Goal: Information Seeking & Learning: Check status

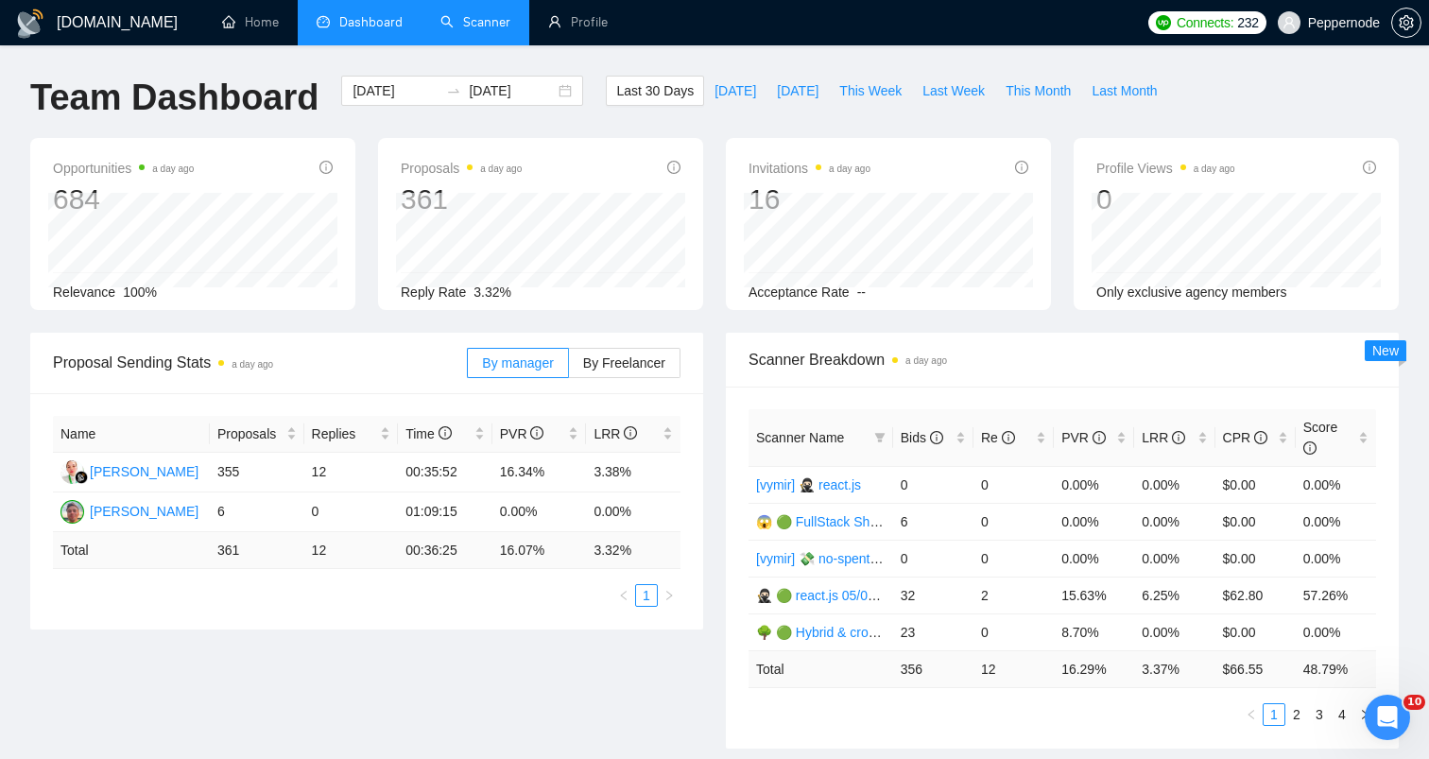
click at [480, 29] on link "Scanner" at bounding box center [475, 22] width 70 height 16
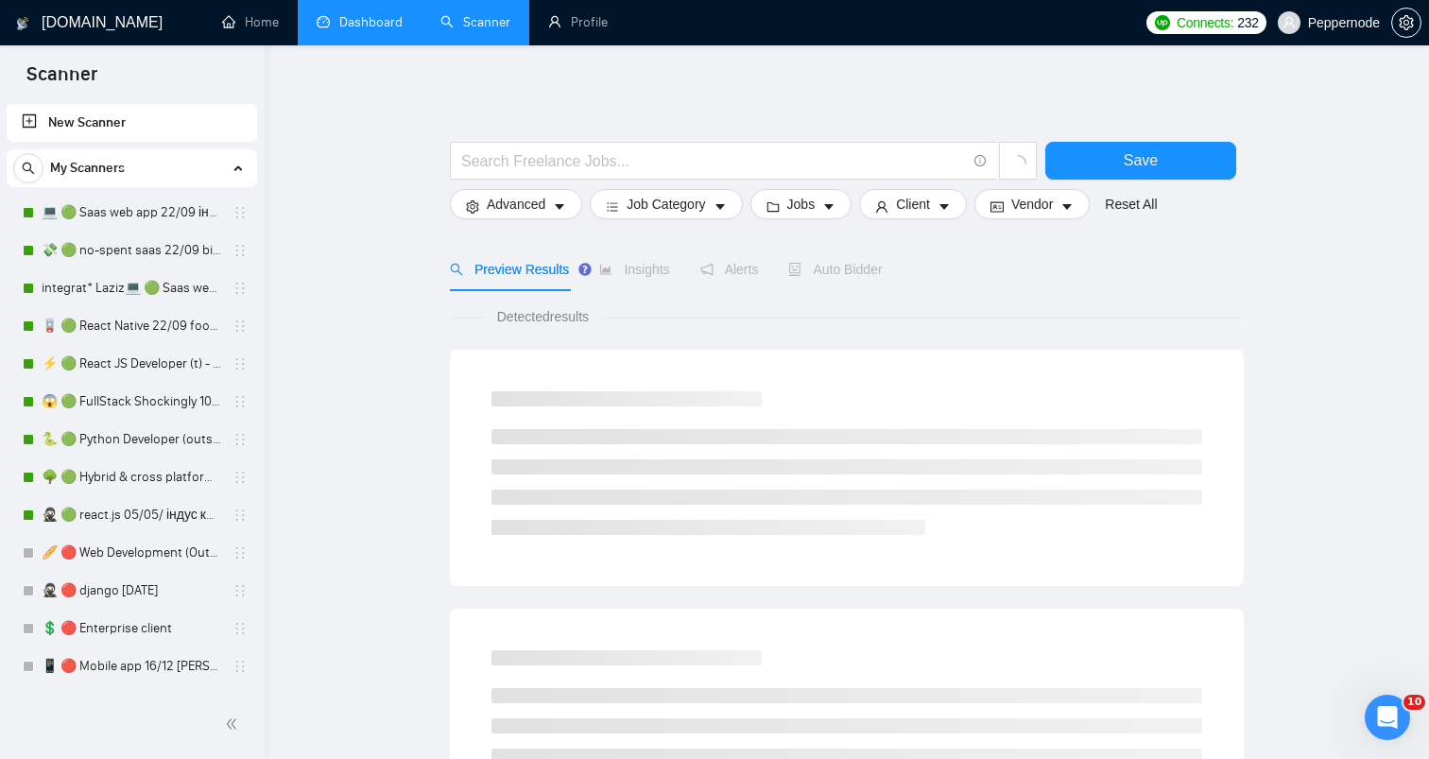
click at [347, 23] on link "Dashboard" at bounding box center [360, 22] width 86 height 16
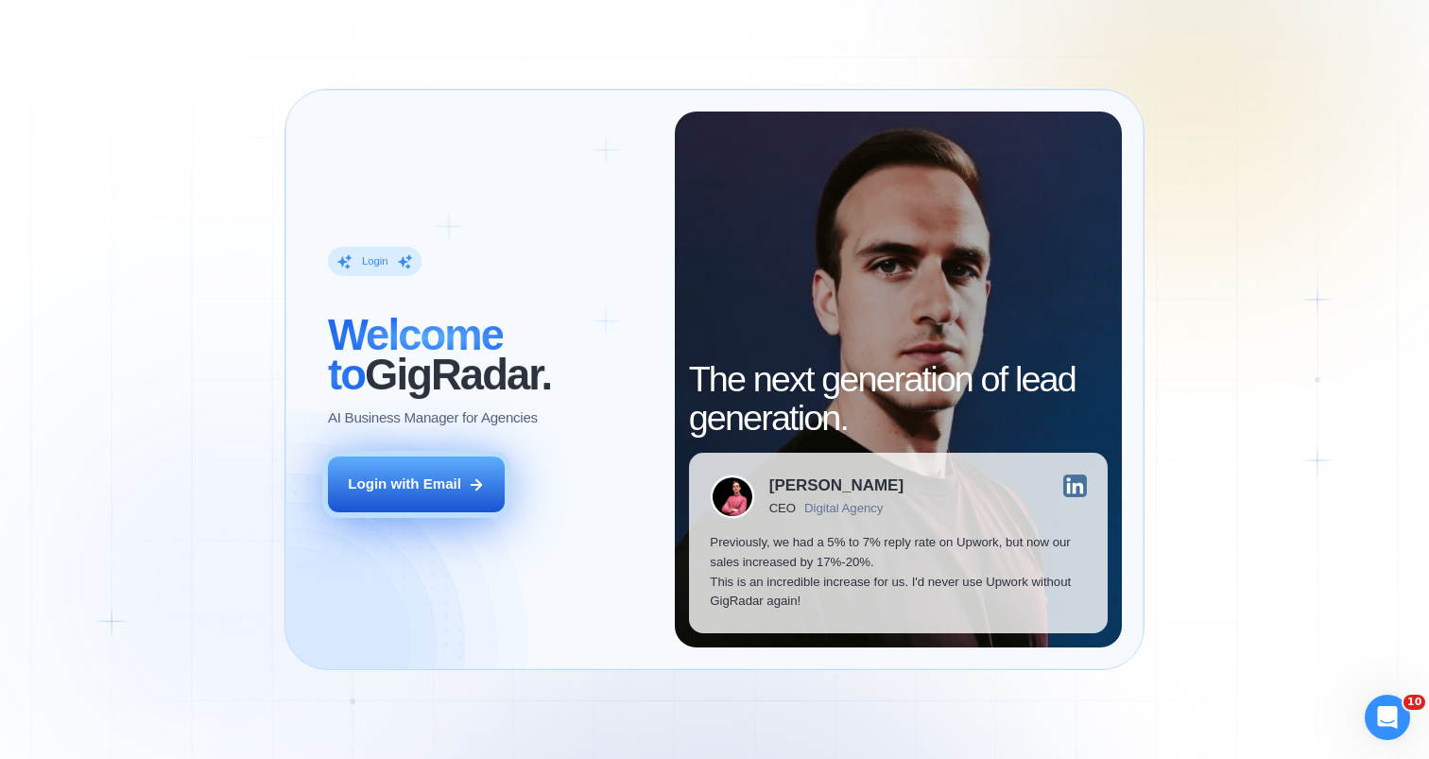
click at [475, 460] on button "Login with Email" at bounding box center [416, 485] width 177 height 56
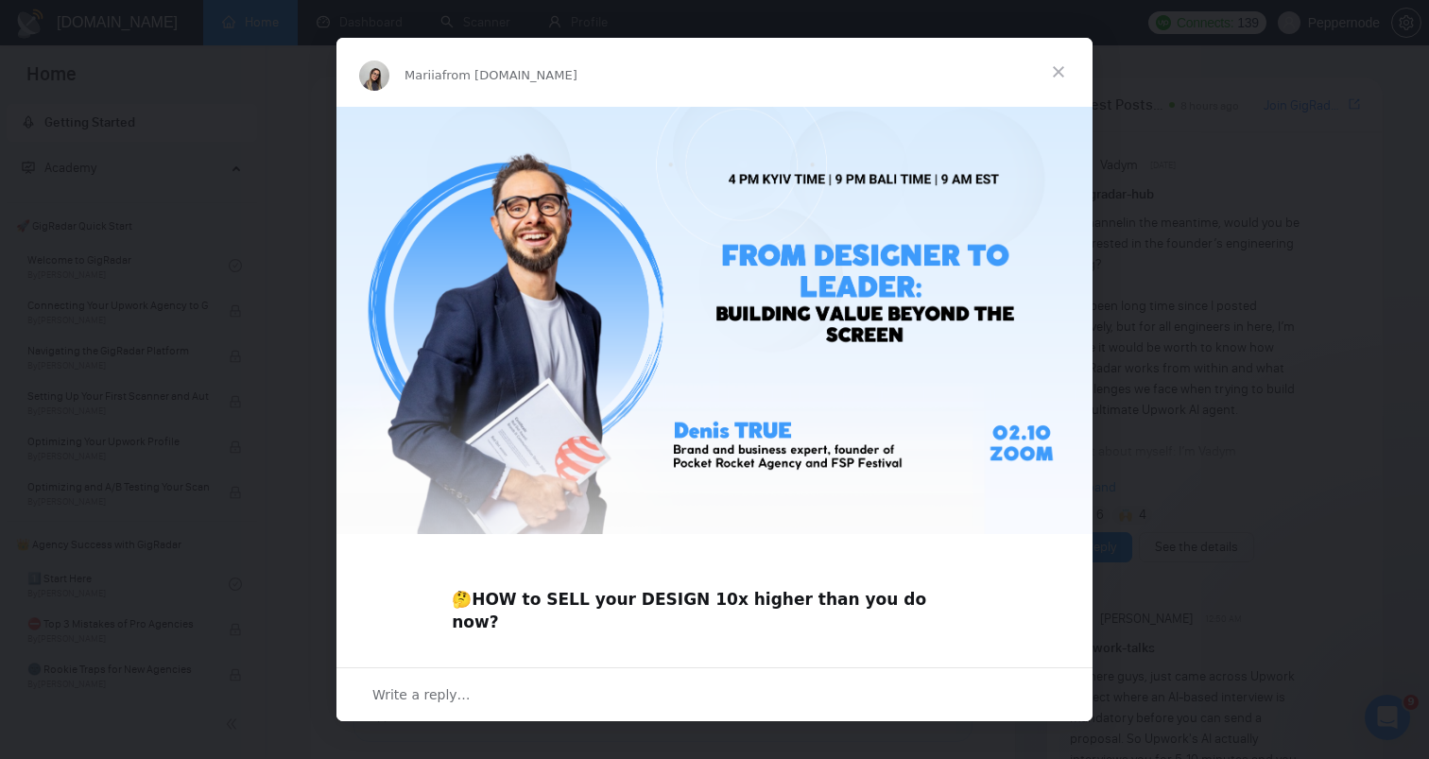
click at [1054, 70] on span "Close" at bounding box center [1059, 72] width 68 height 68
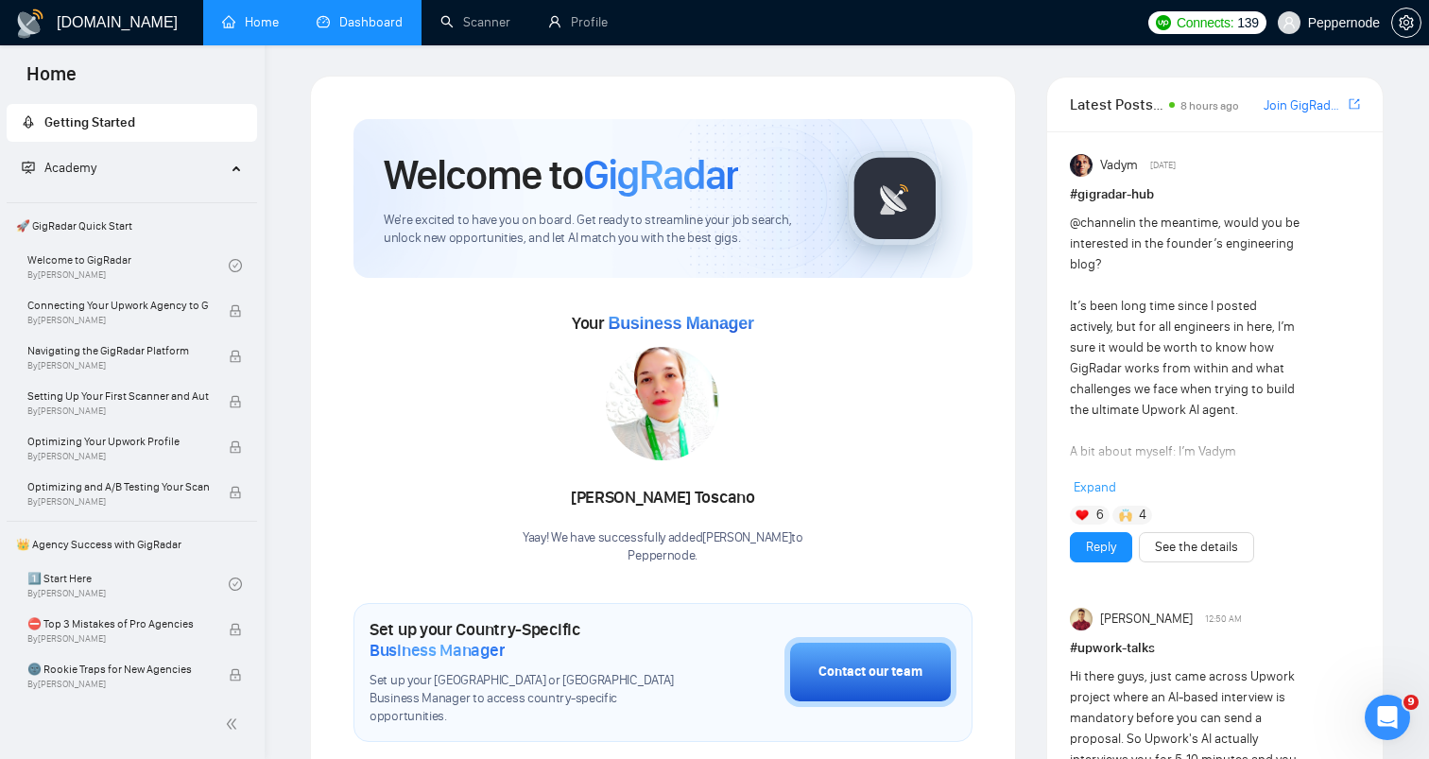
click at [363, 14] on link "Dashboard" at bounding box center [360, 22] width 86 height 16
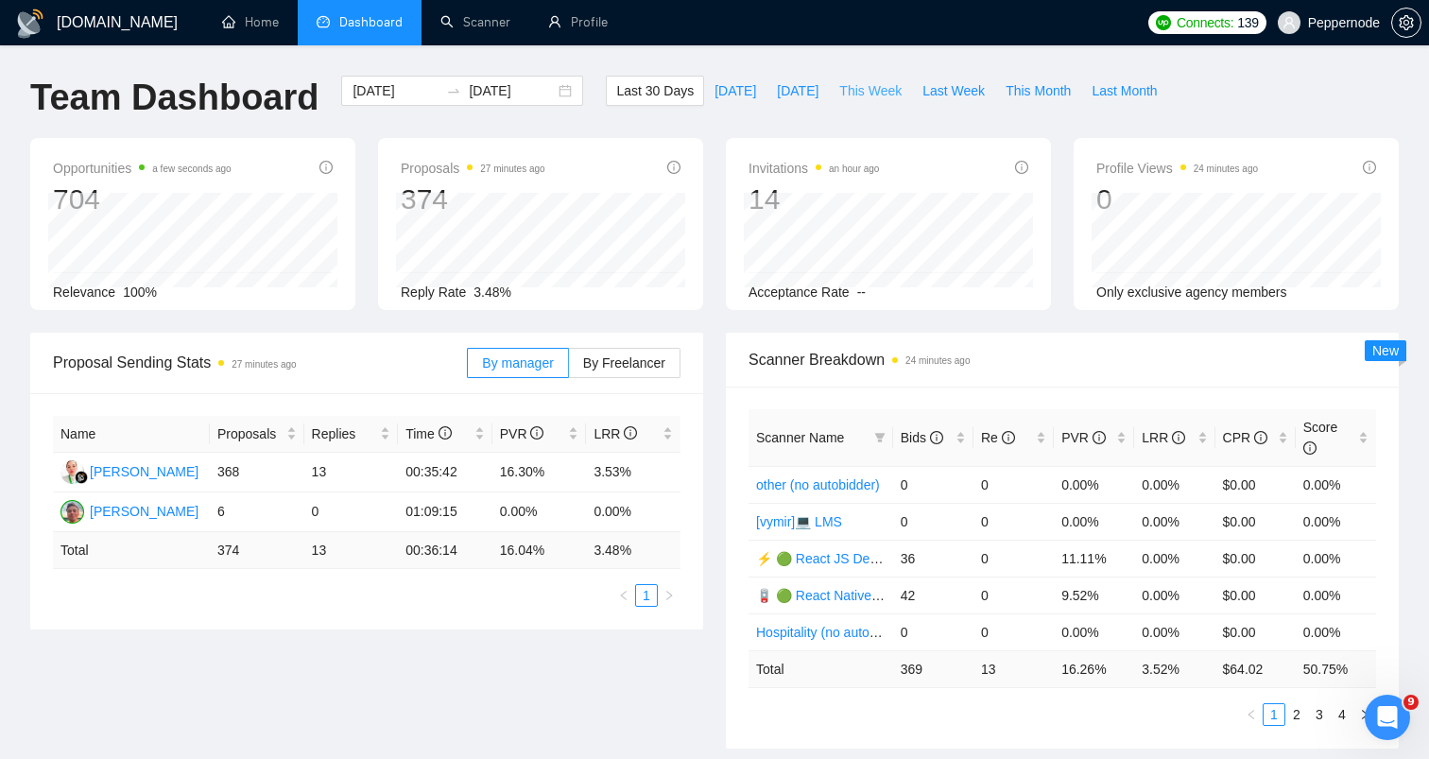
click at [874, 92] on span "This Week" at bounding box center [870, 90] width 62 height 21
type input "[DATE]"
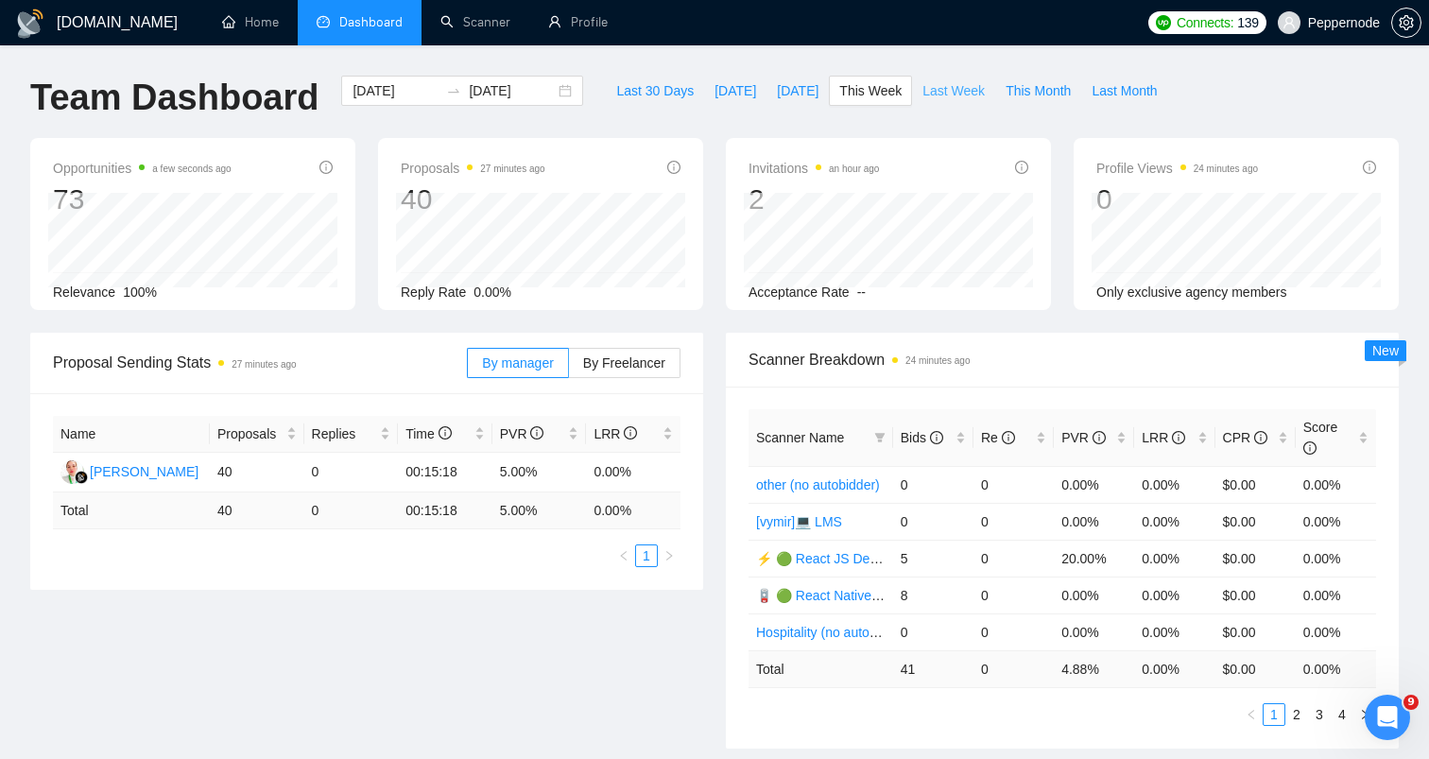
click at [952, 95] on span "Last Week" at bounding box center [954, 90] width 62 height 21
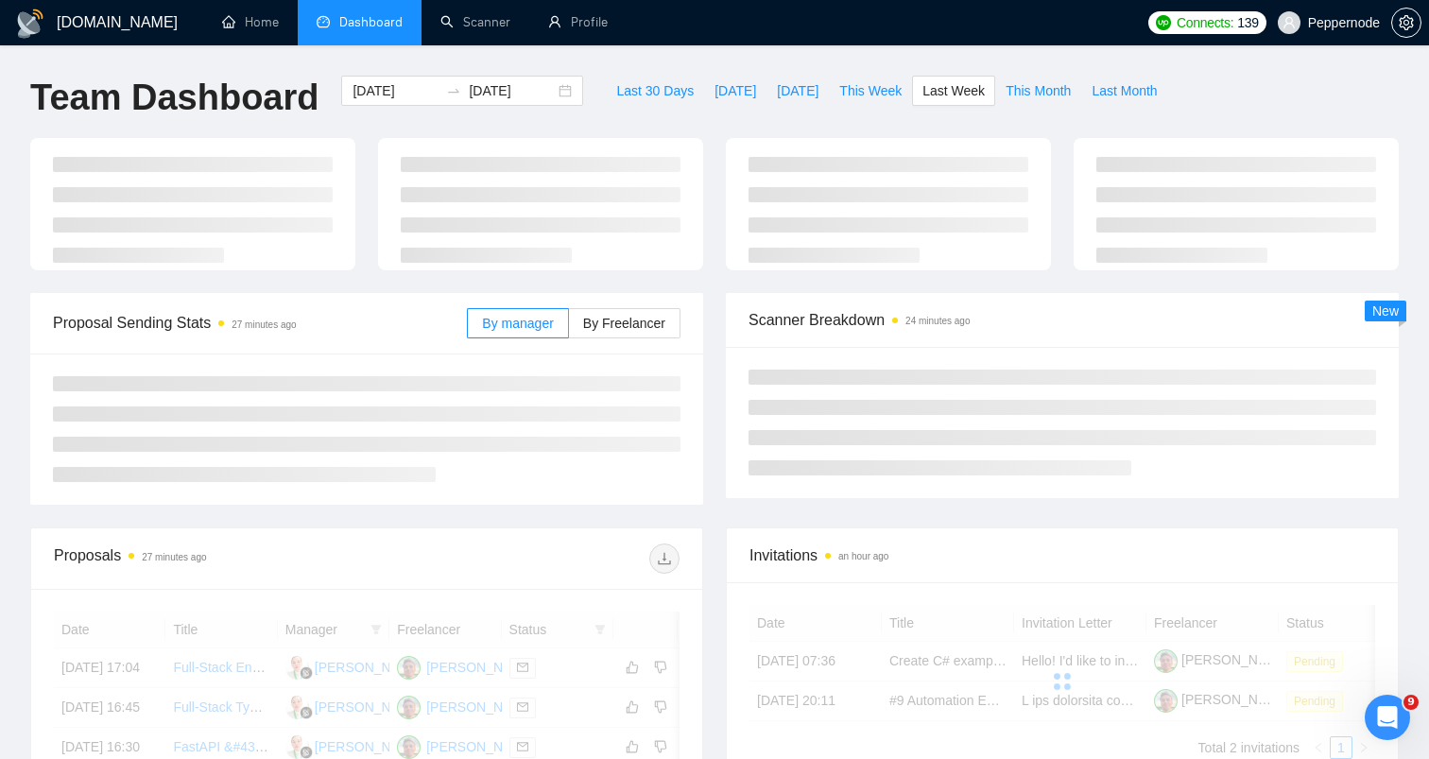
type input "[DATE]"
type input "2025-09-28"
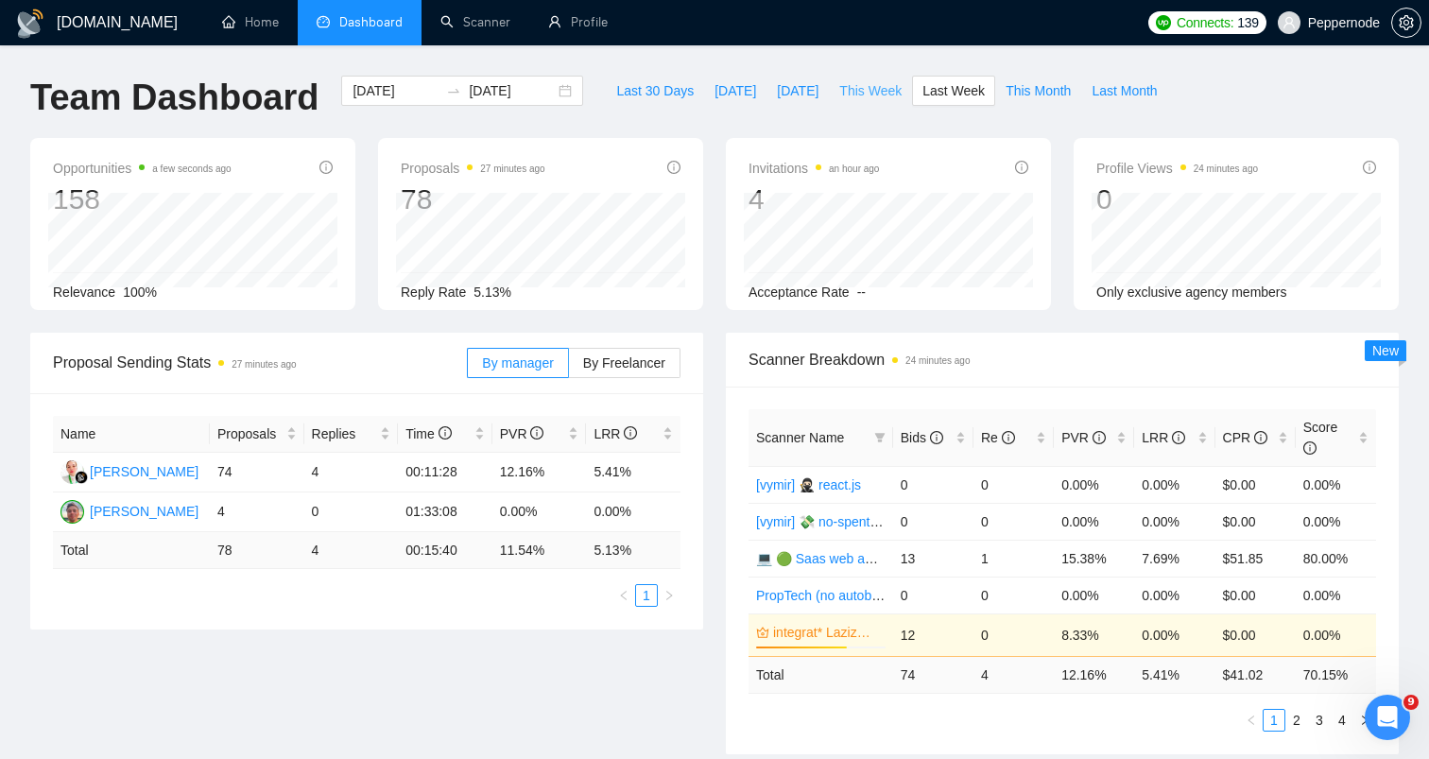
click at [889, 98] on span "This Week" at bounding box center [870, 90] width 62 height 21
type input "2025-09-29"
type input "2025-10-05"
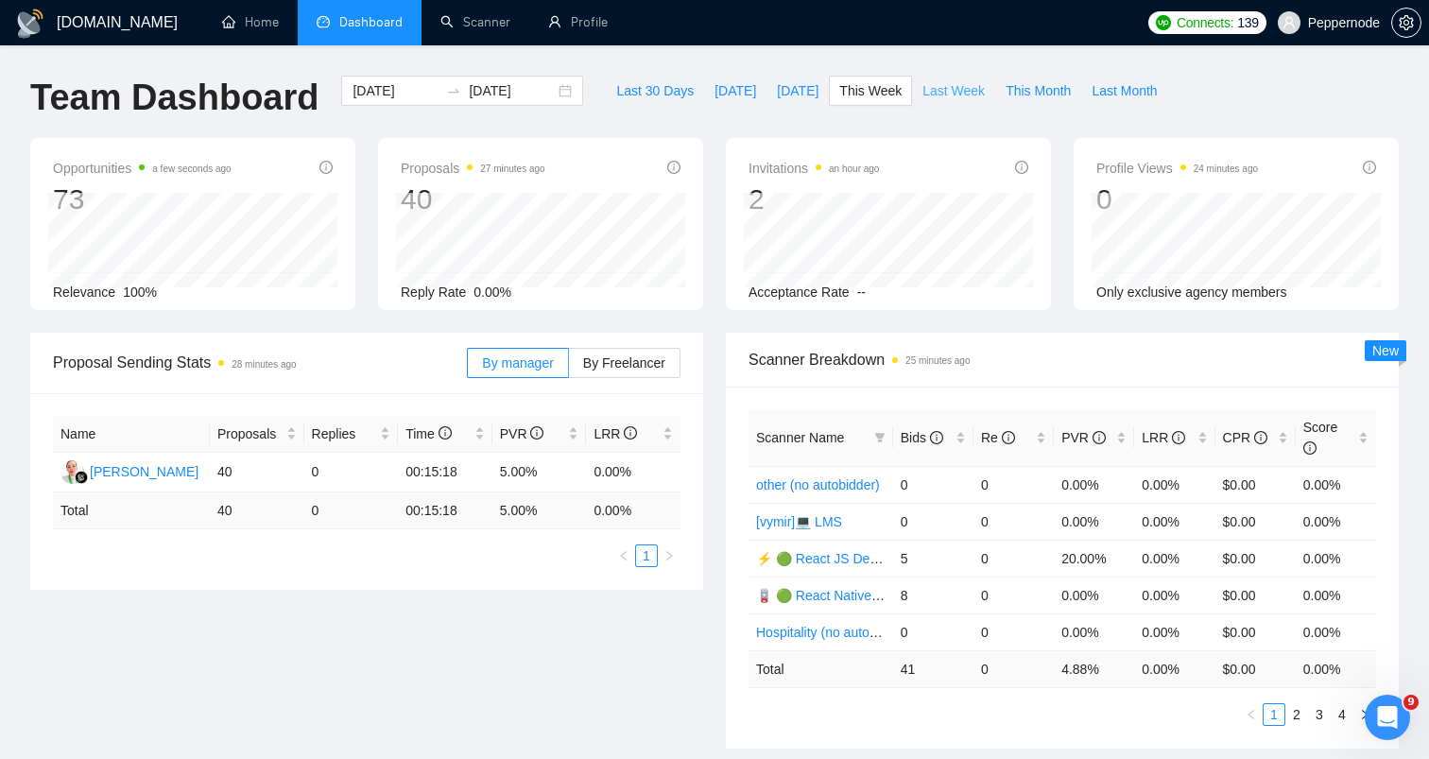
click at [950, 100] on span "Last Week" at bounding box center [954, 90] width 62 height 21
type input "[DATE]"
type input "2025-09-28"
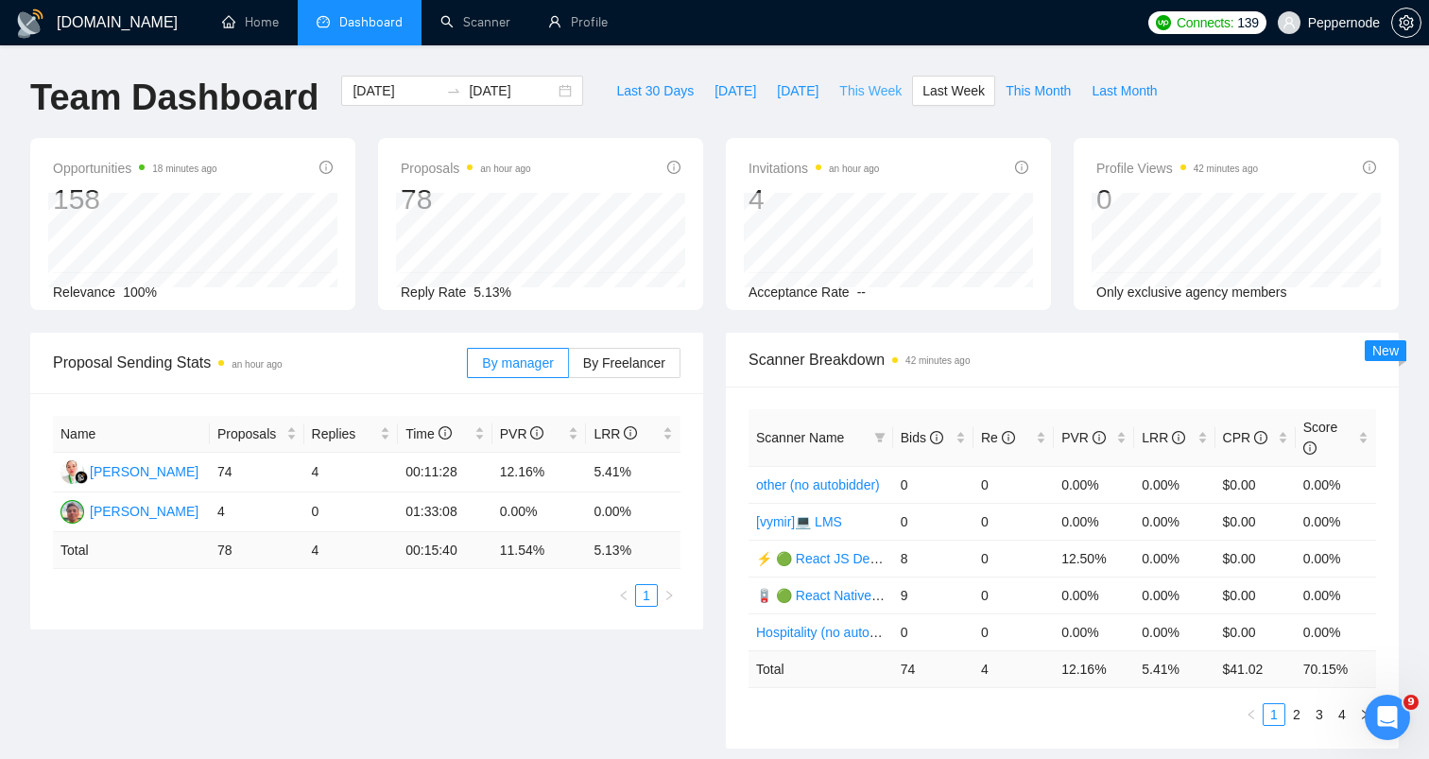
click at [892, 95] on span "This Week" at bounding box center [870, 90] width 62 height 21
type input "2025-09-29"
type input "2025-10-05"
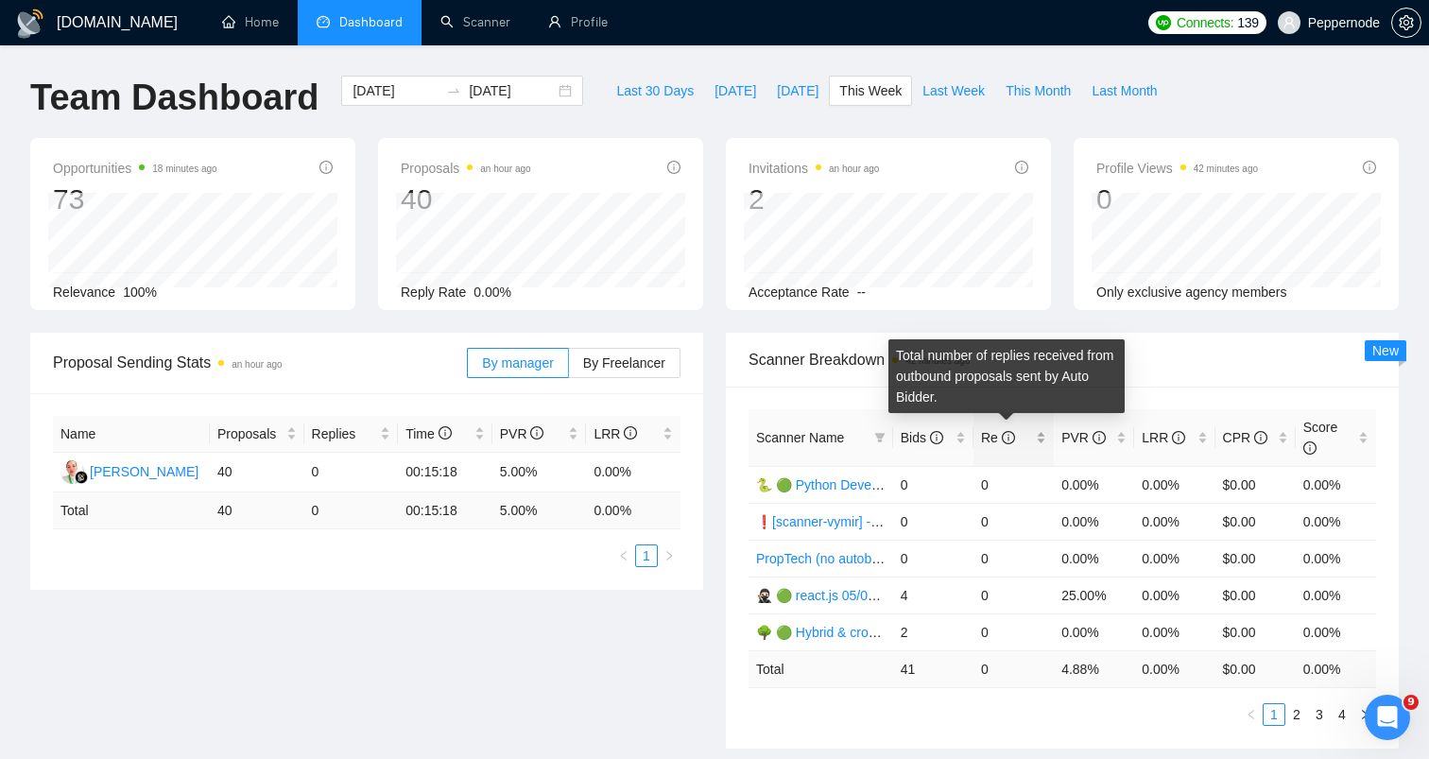
click at [1008, 438] on icon "info-circle" at bounding box center [1009, 437] width 2 height 7
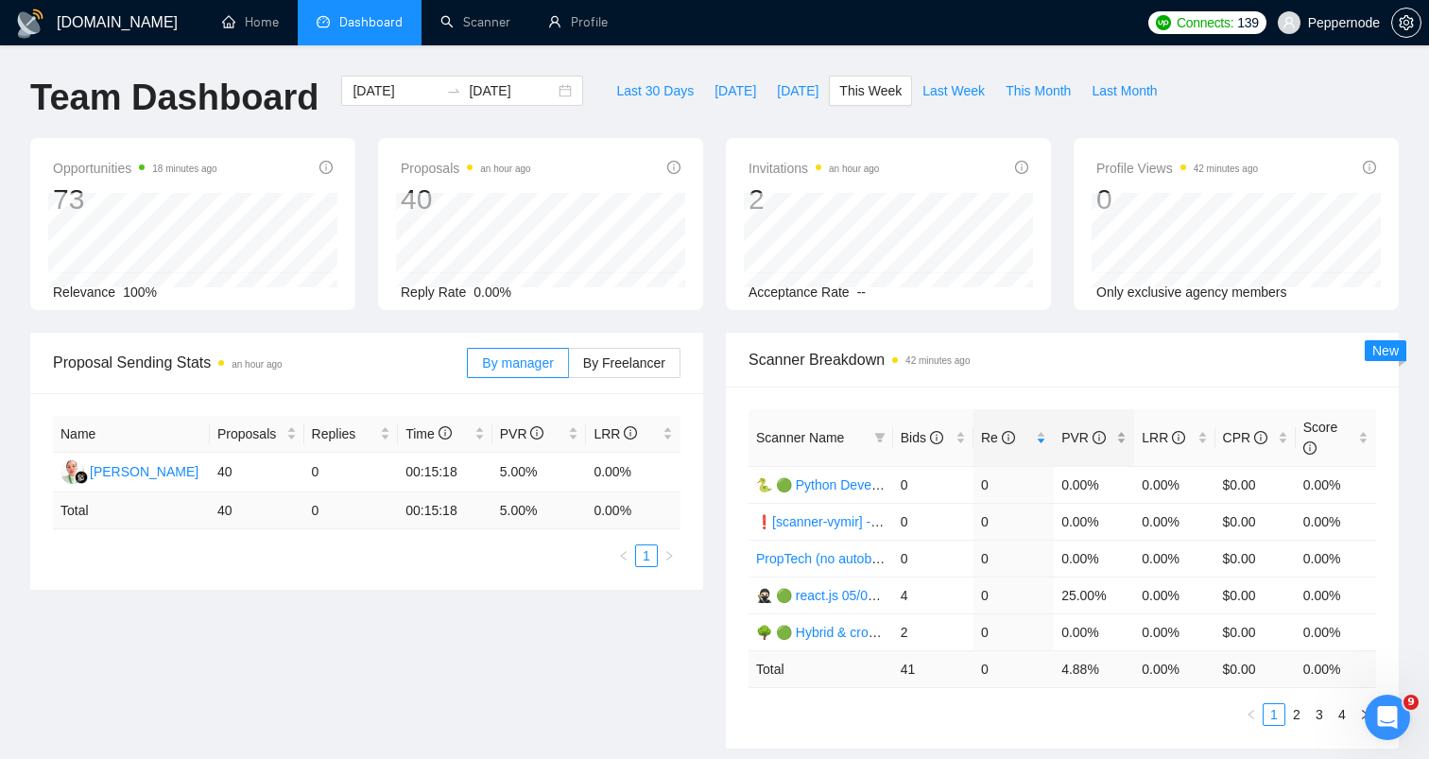
click at [1078, 434] on span "PVR" at bounding box center [1083, 437] width 44 height 15
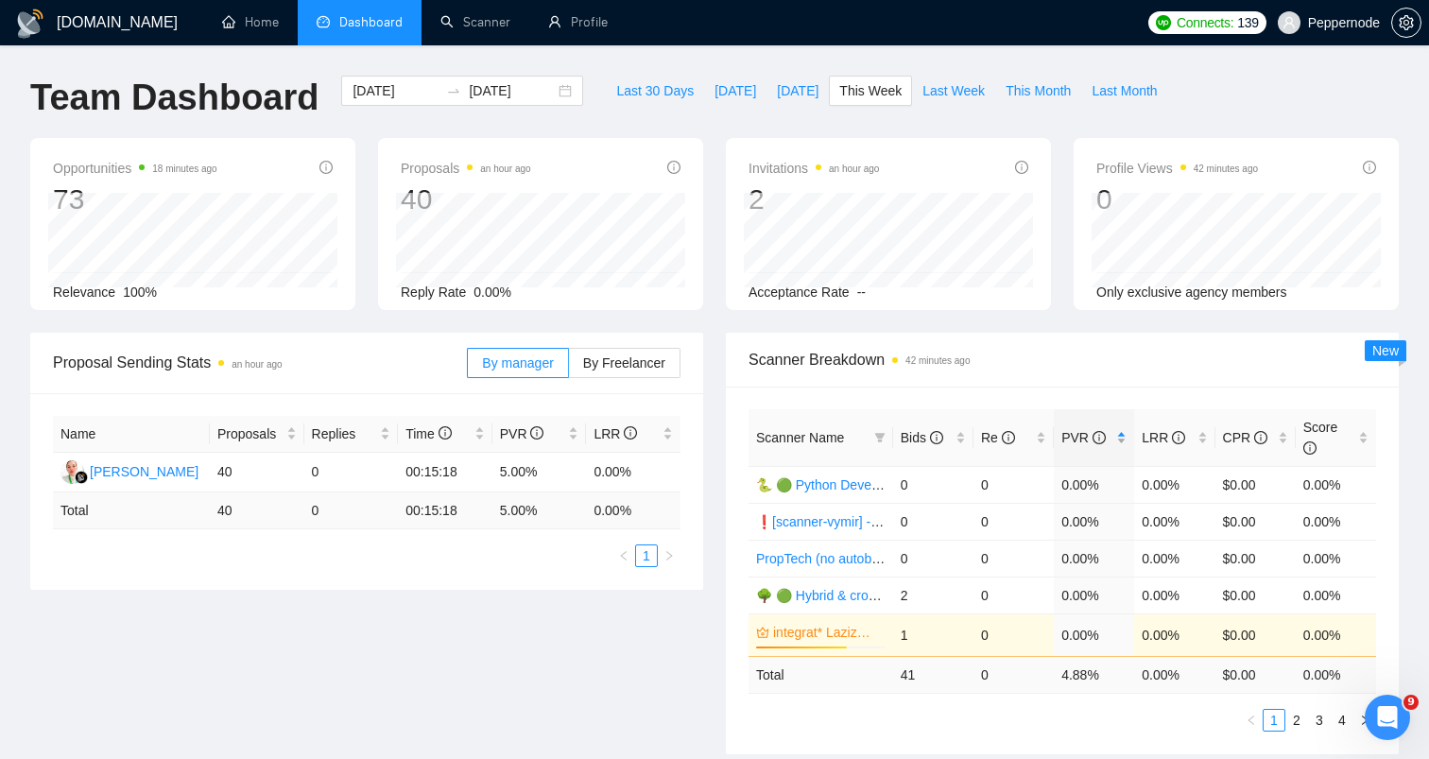
click at [1078, 434] on span "PVR" at bounding box center [1083, 437] width 44 height 15
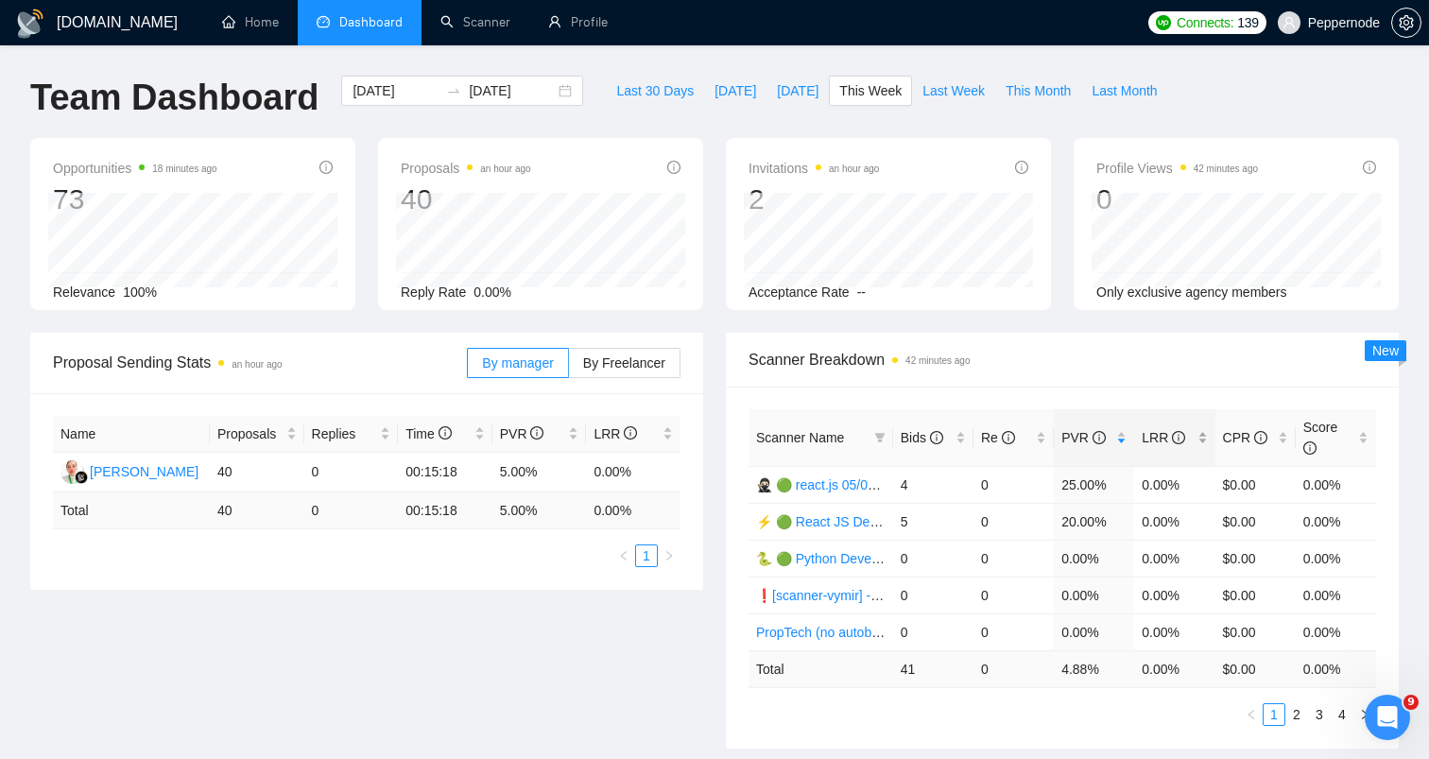
click at [1160, 441] on span "LRR" at bounding box center [1163, 437] width 43 height 15
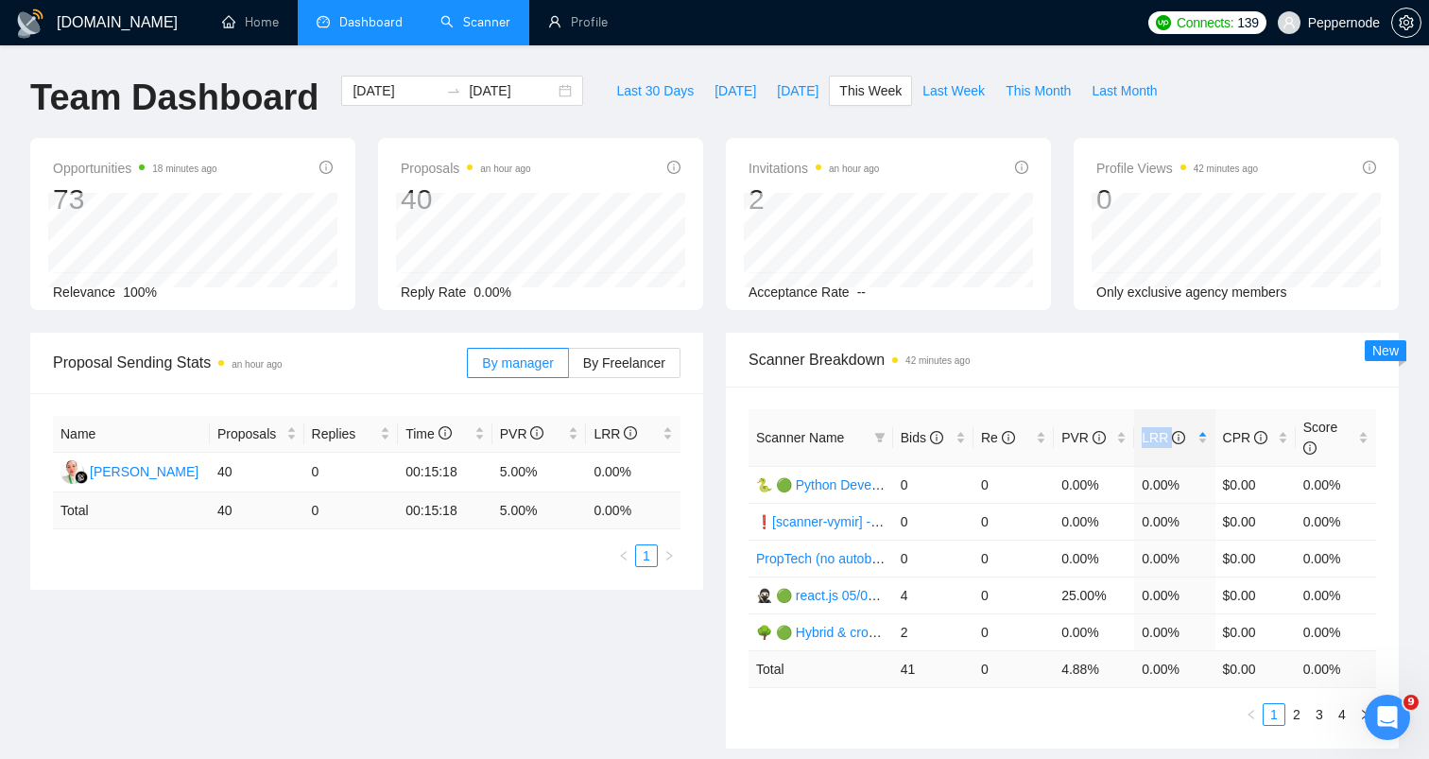
click at [469, 25] on link "Scanner" at bounding box center [475, 22] width 70 height 16
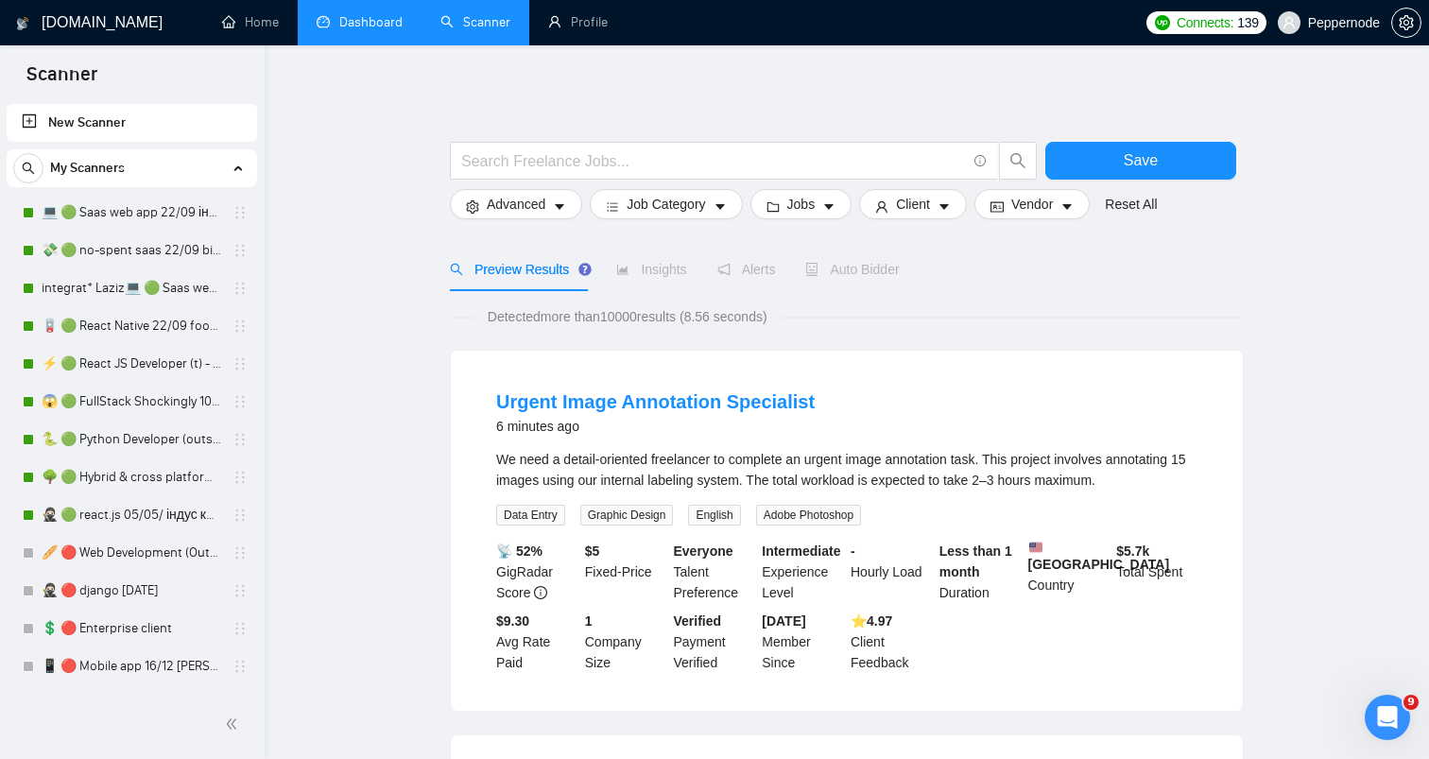
click at [377, 28] on link "Dashboard" at bounding box center [360, 22] width 86 height 16
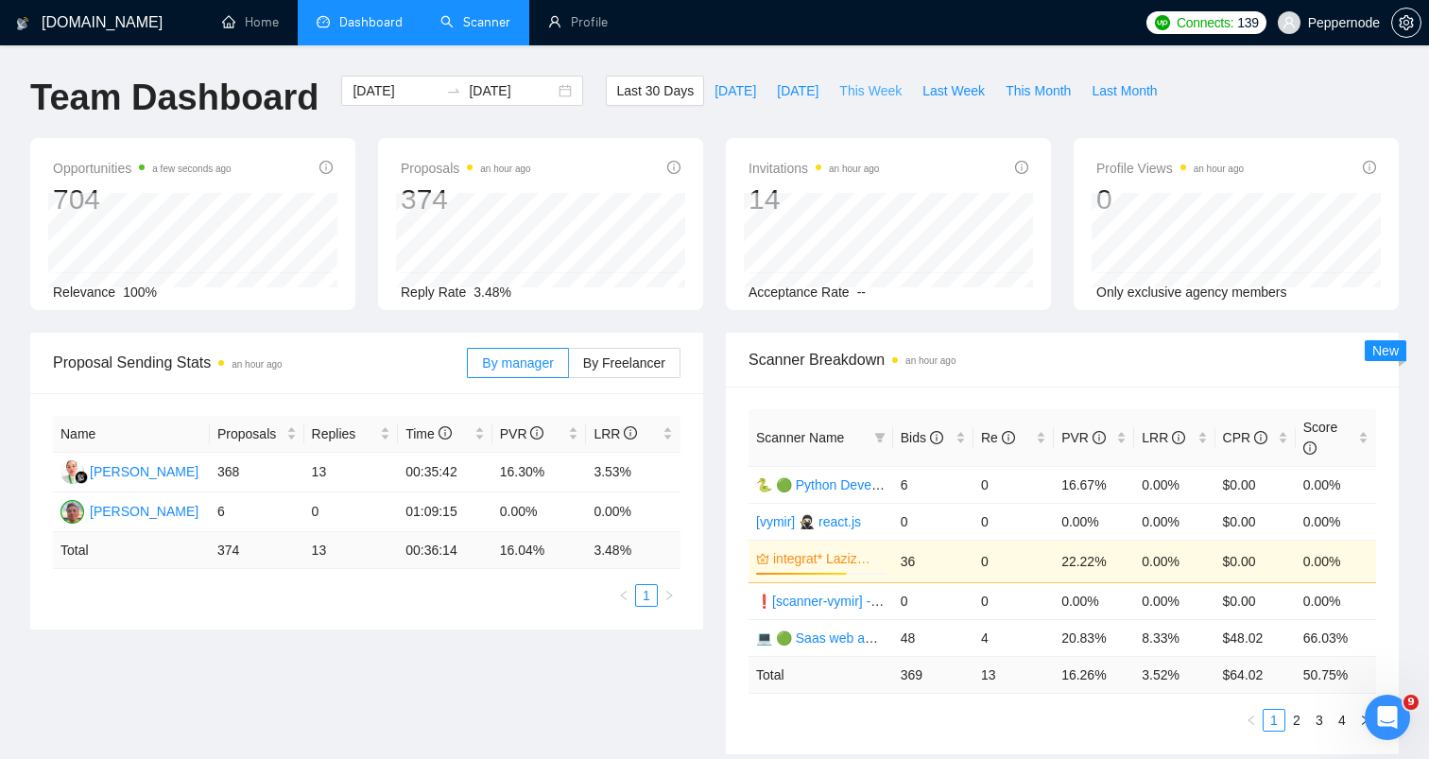
click at [876, 96] on span "This Week" at bounding box center [870, 90] width 62 height 21
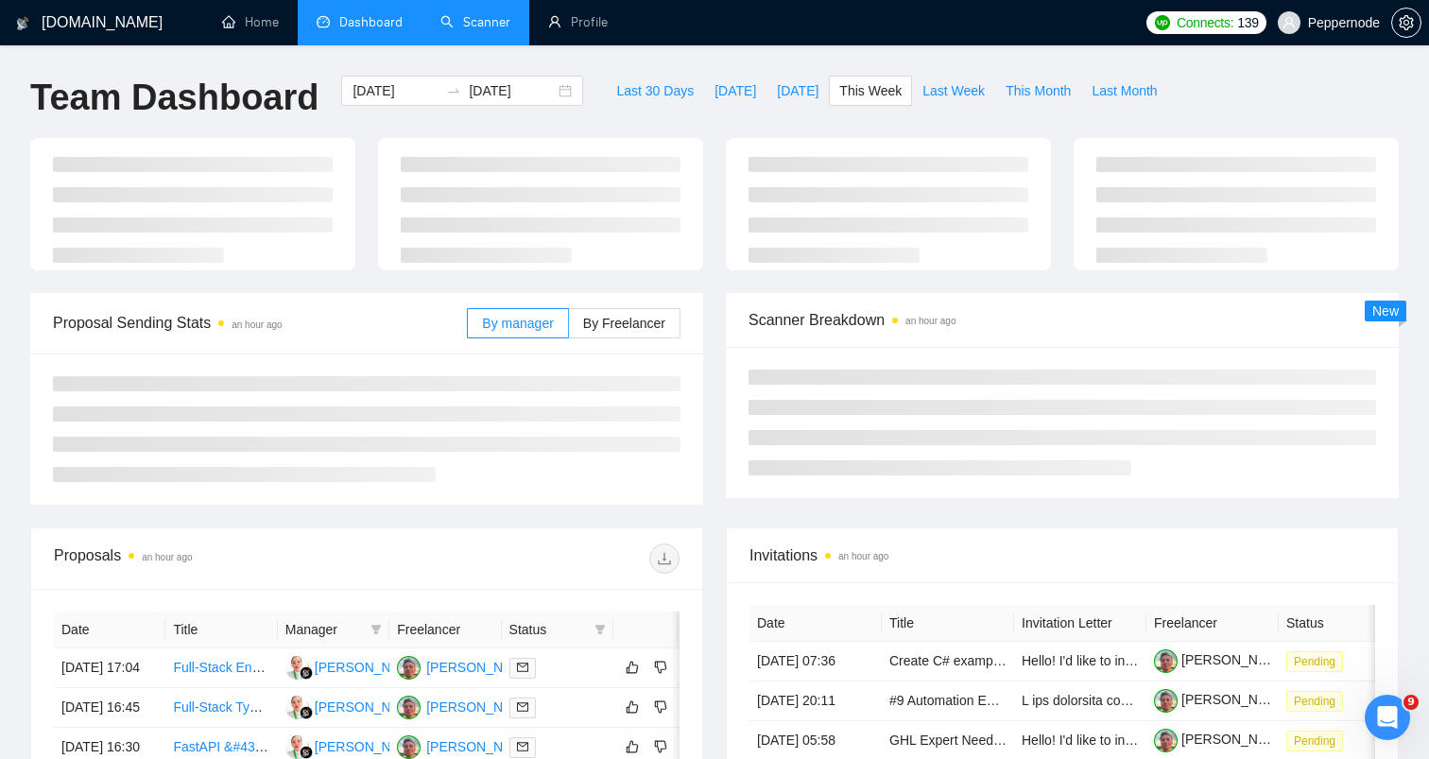
type input "[DATE]"
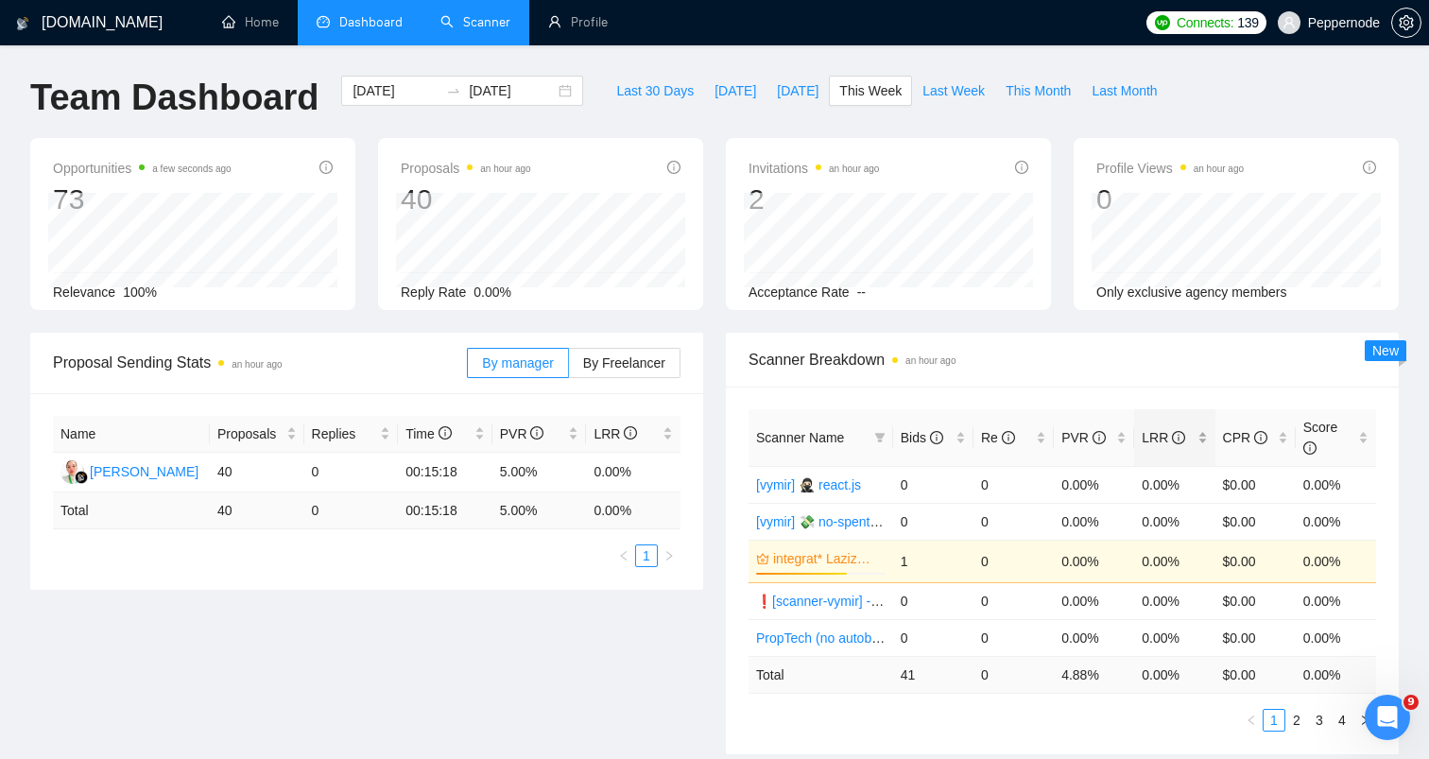
click at [1152, 430] on span "LRR" at bounding box center [1163, 437] width 43 height 15
click at [1095, 442] on icon "info-circle" at bounding box center [1099, 437] width 13 height 13
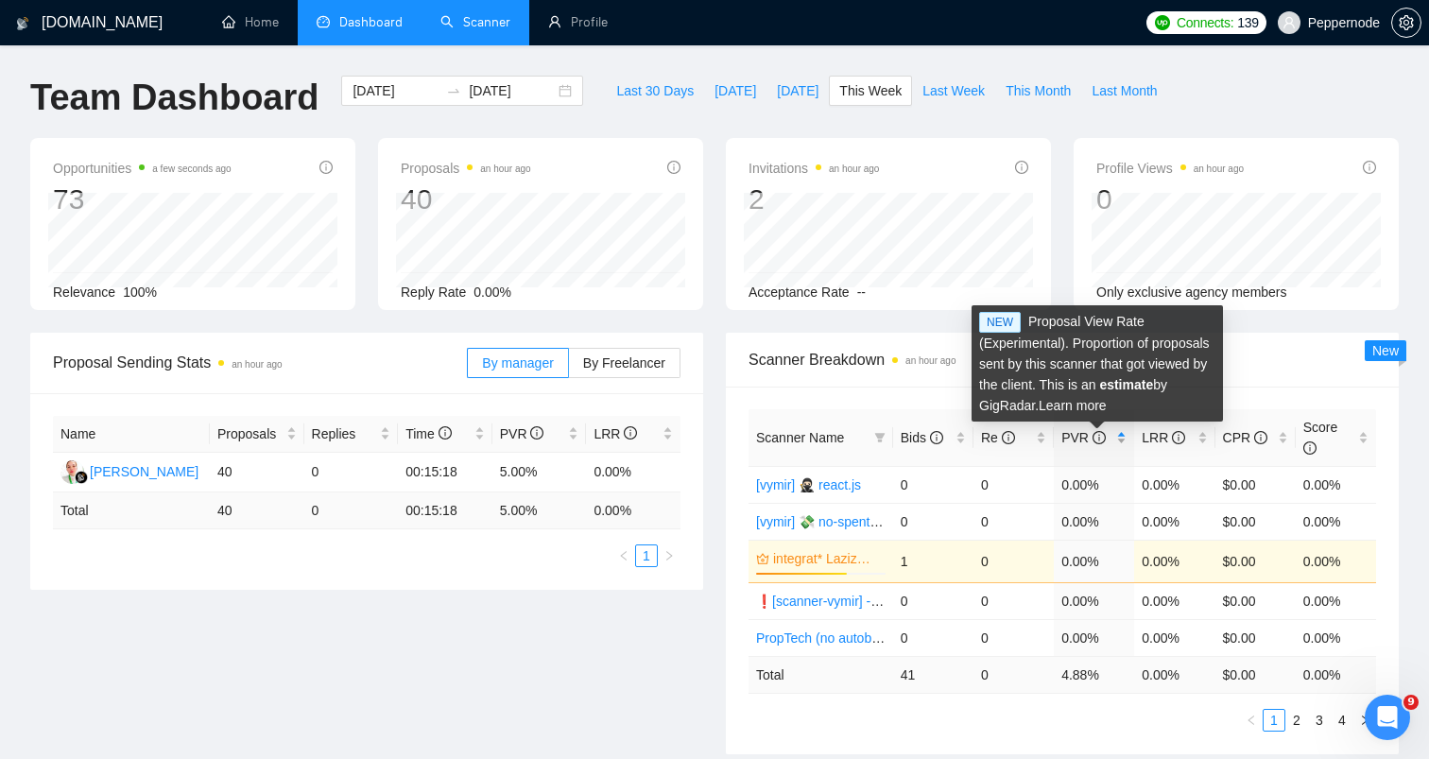
click at [1095, 442] on icon "info-circle" at bounding box center [1099, 437] width 13 height 13
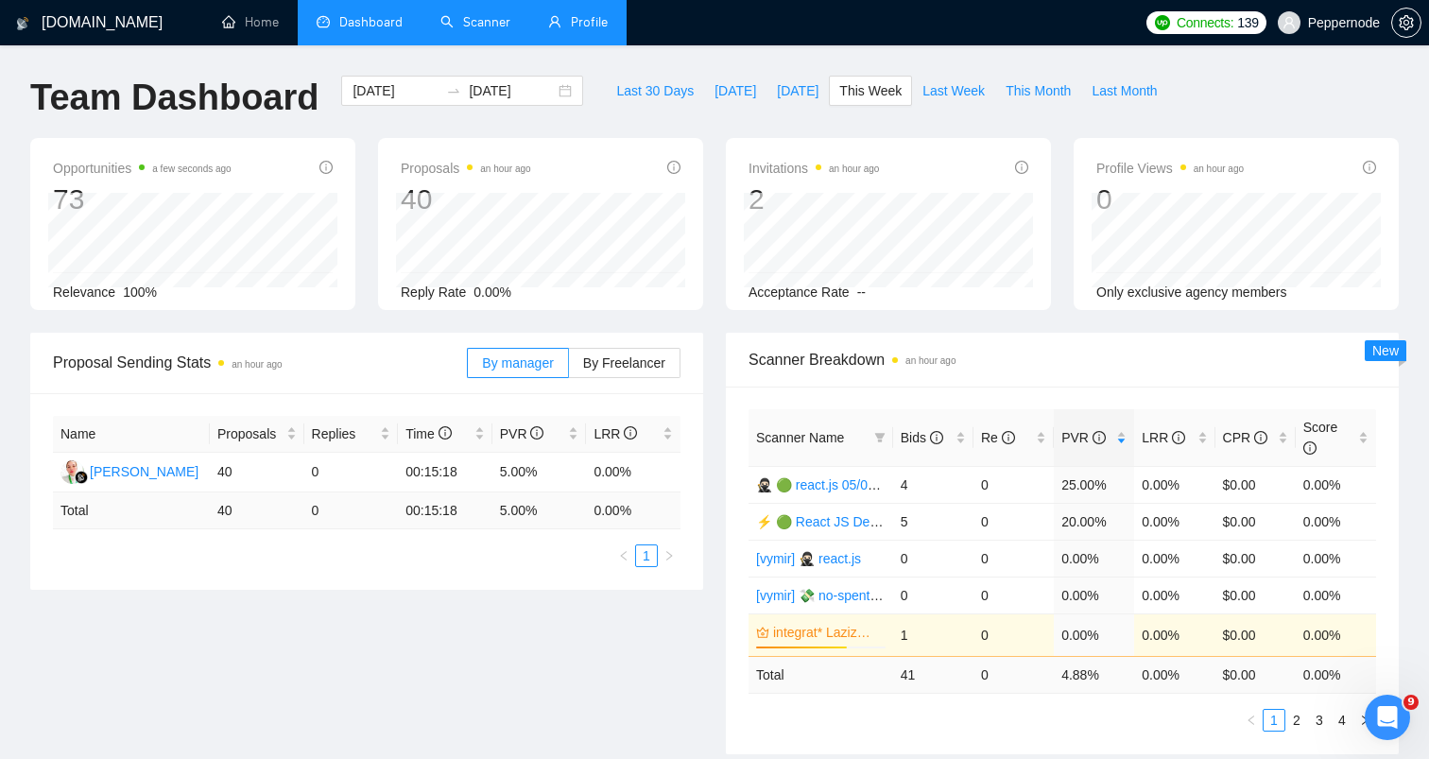
click at [552, 30] on link "Profile" at bounding box center [578, 22] width 60 height 16
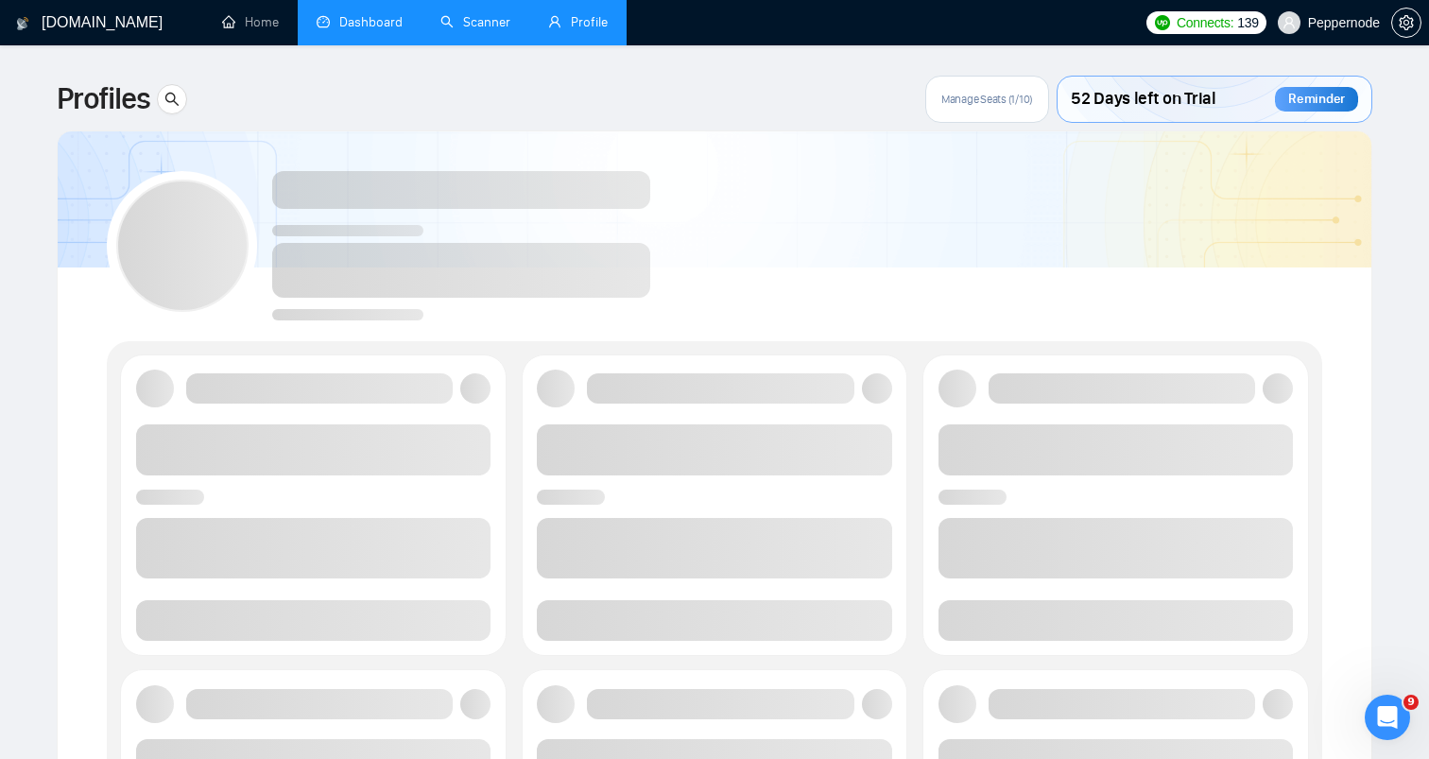
click at [476, 30] on link "Scanner" at bounding box center [475, 22] width 70 height 16
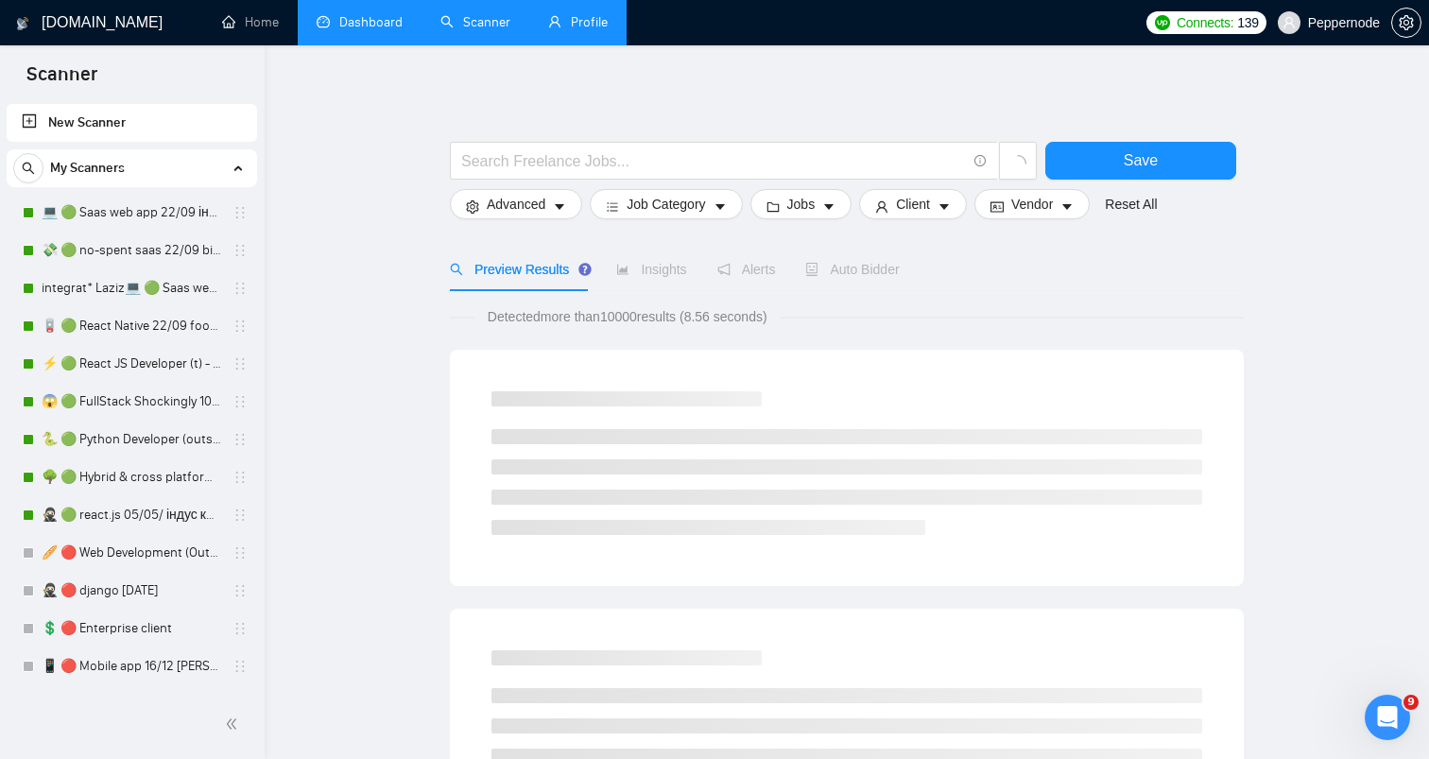
click at [559, 30] on link "Profile" at bounding box center [578, 22] width 60 height 16
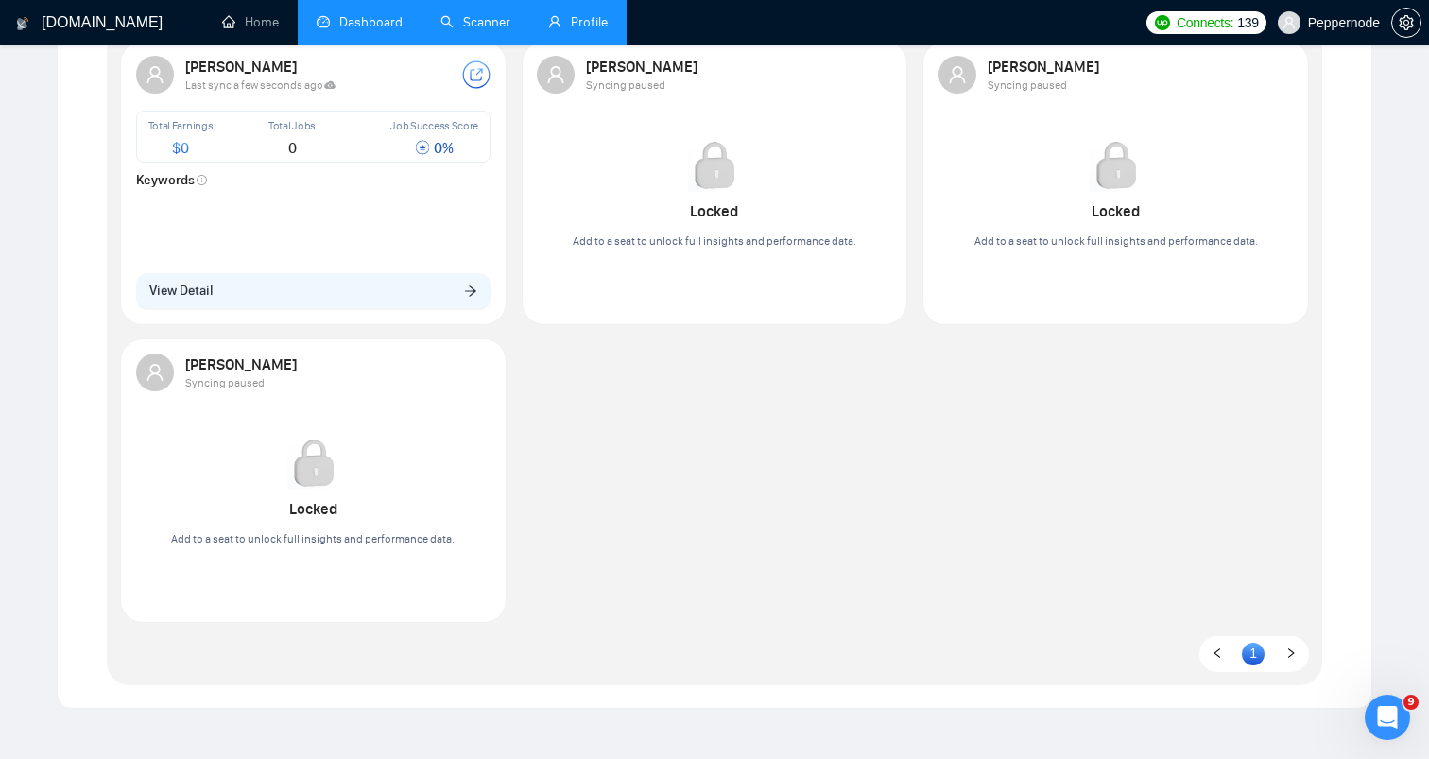
scroll to position [96, 0]
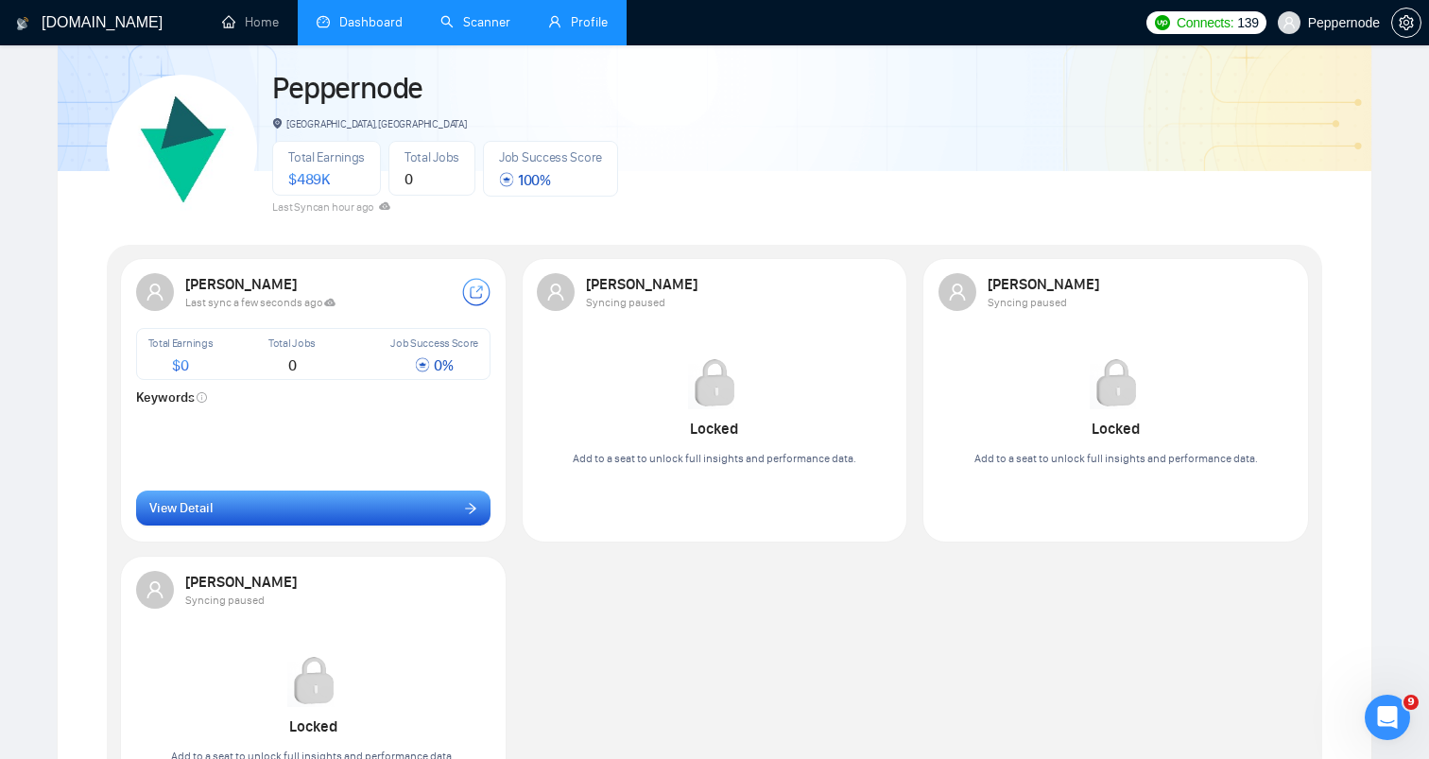
click at [408, 518] on button "View Detail" at bounding box center [313, 509] width 355 height 36
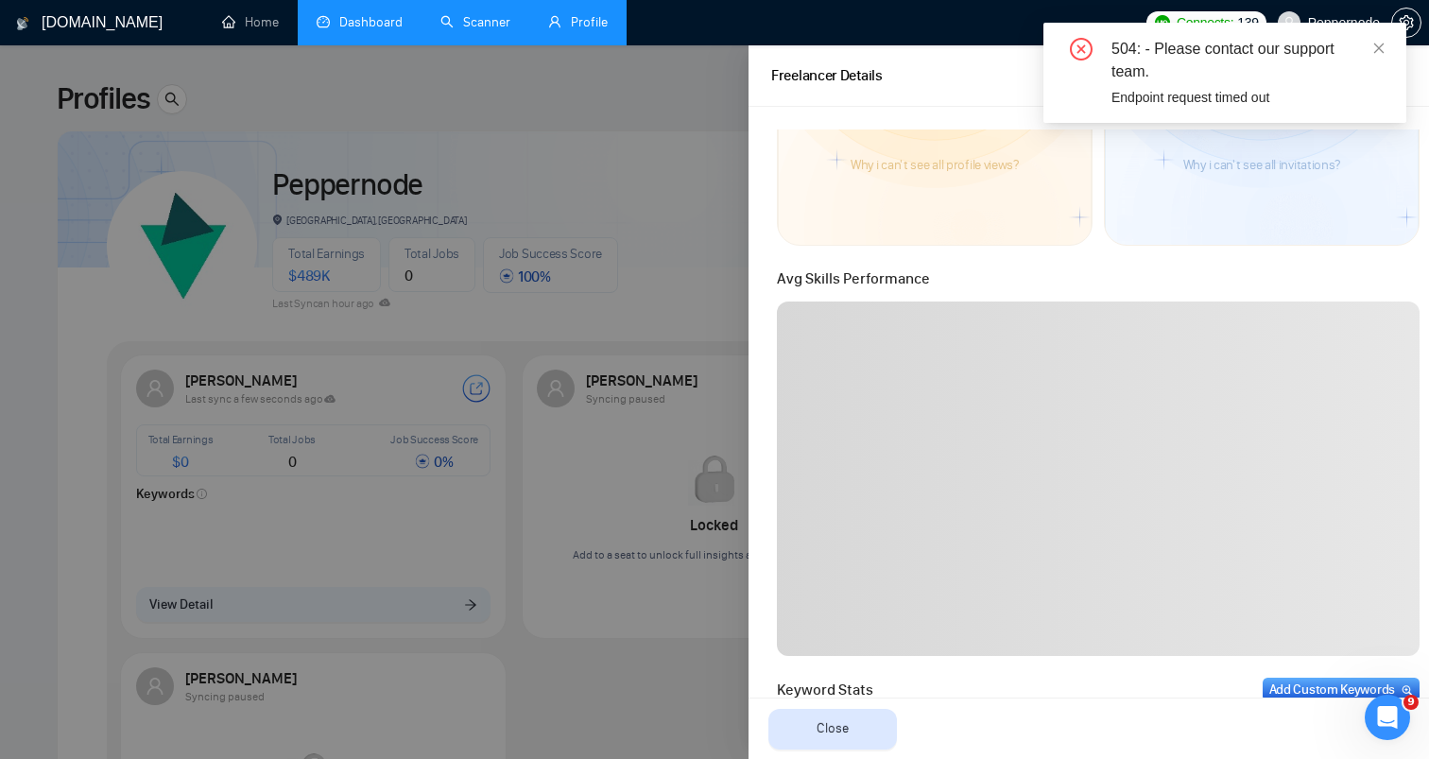
scroll to position [0, 0]
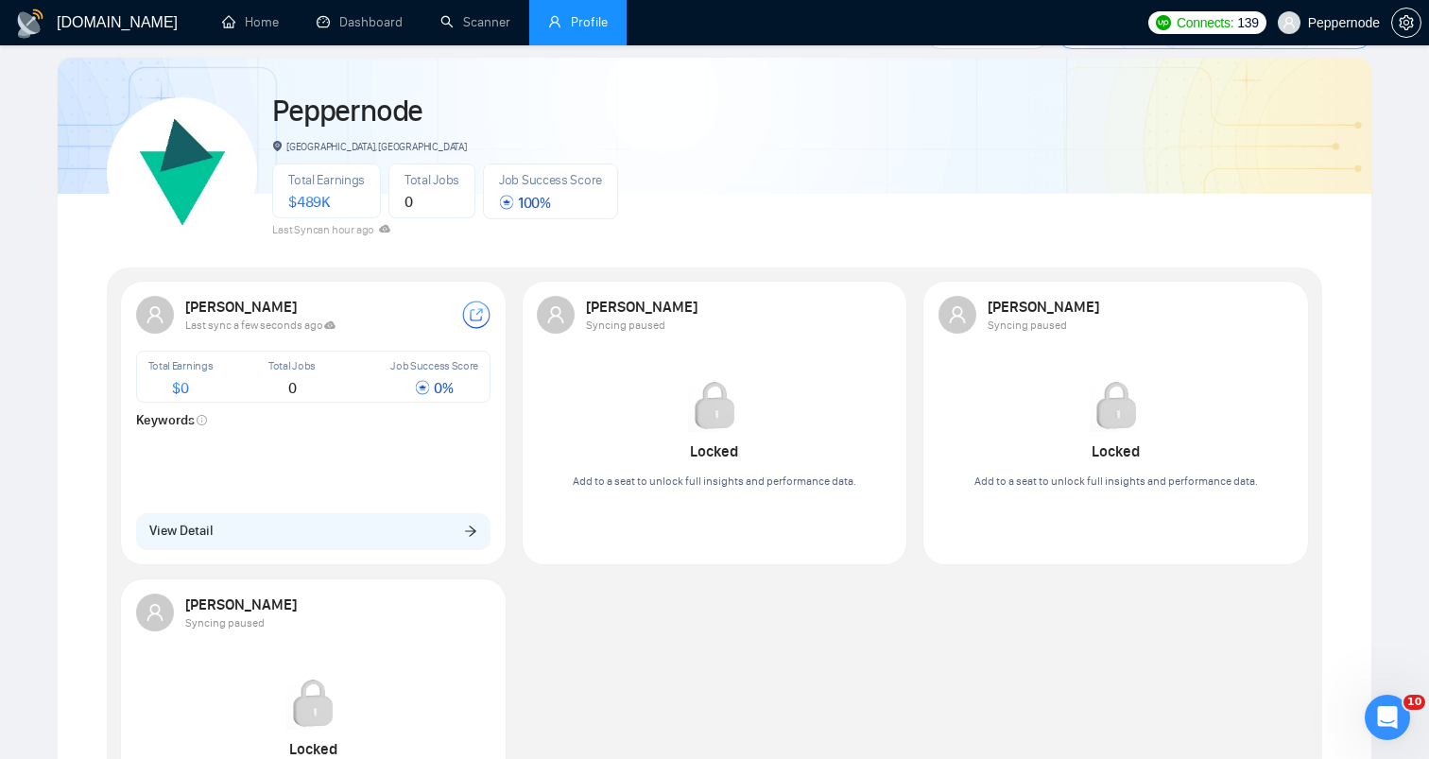
scroll to position [75, 0]
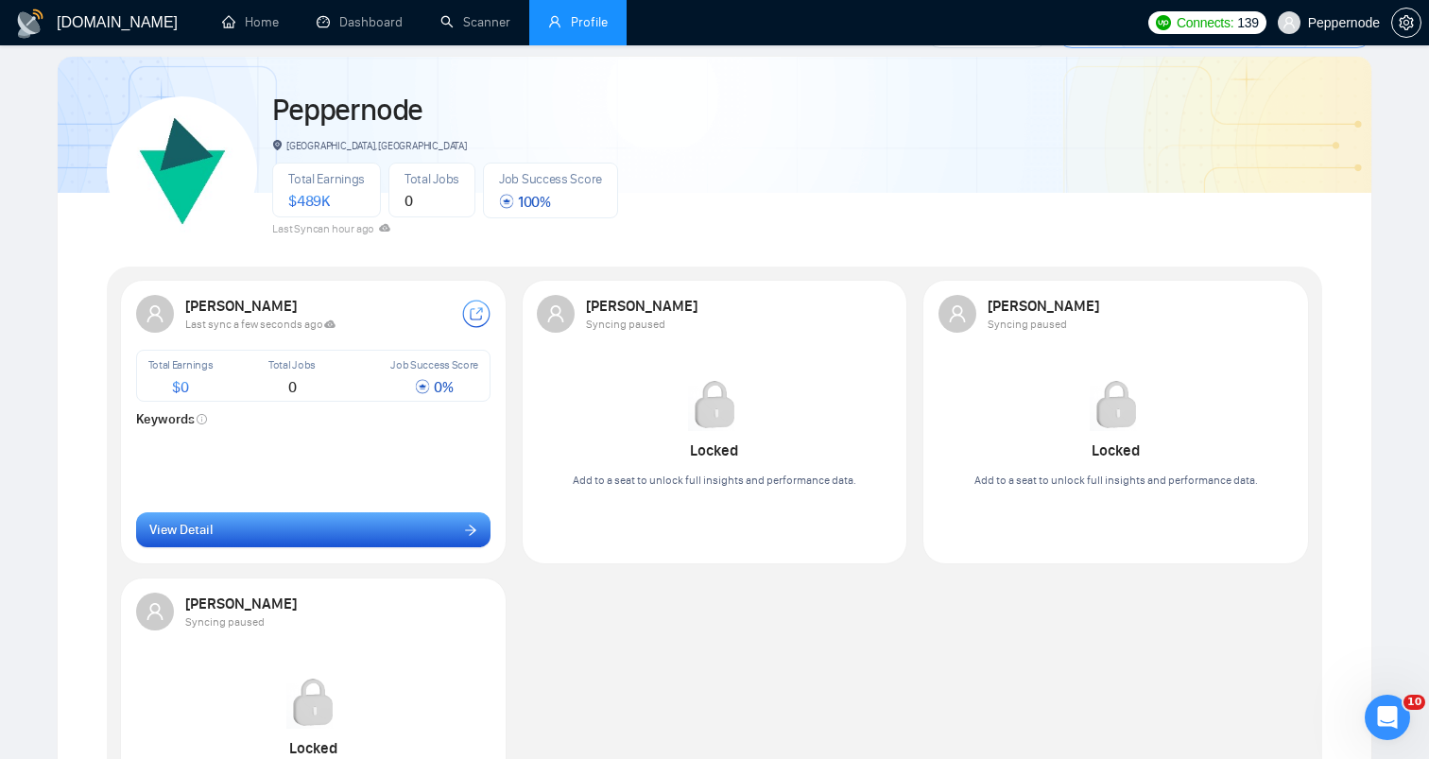
click at [357, 542] on button "View Detail" at bounding box center [313, 530] width 355 height 36
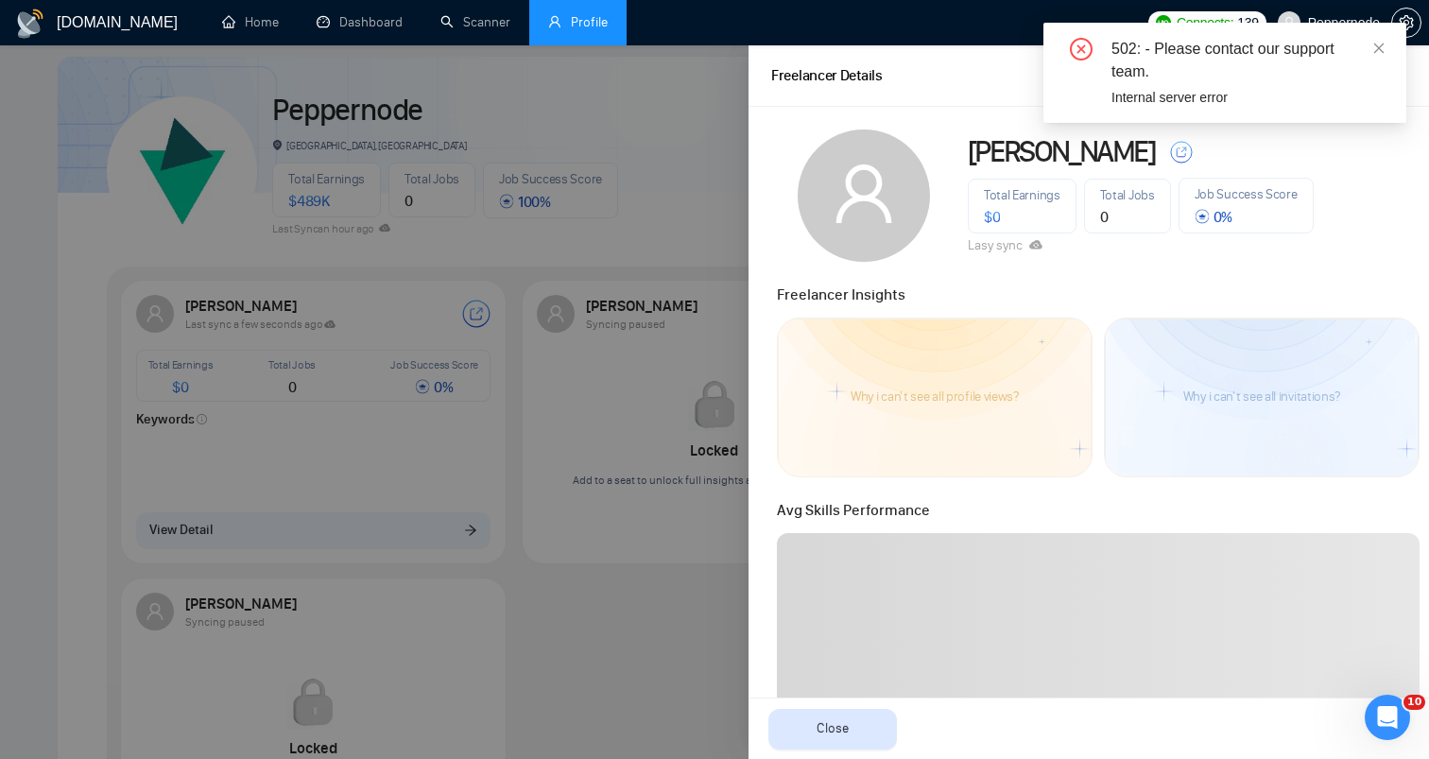
click at [366, 508] on div at bounding box center [714, 402] width 1429 height 714
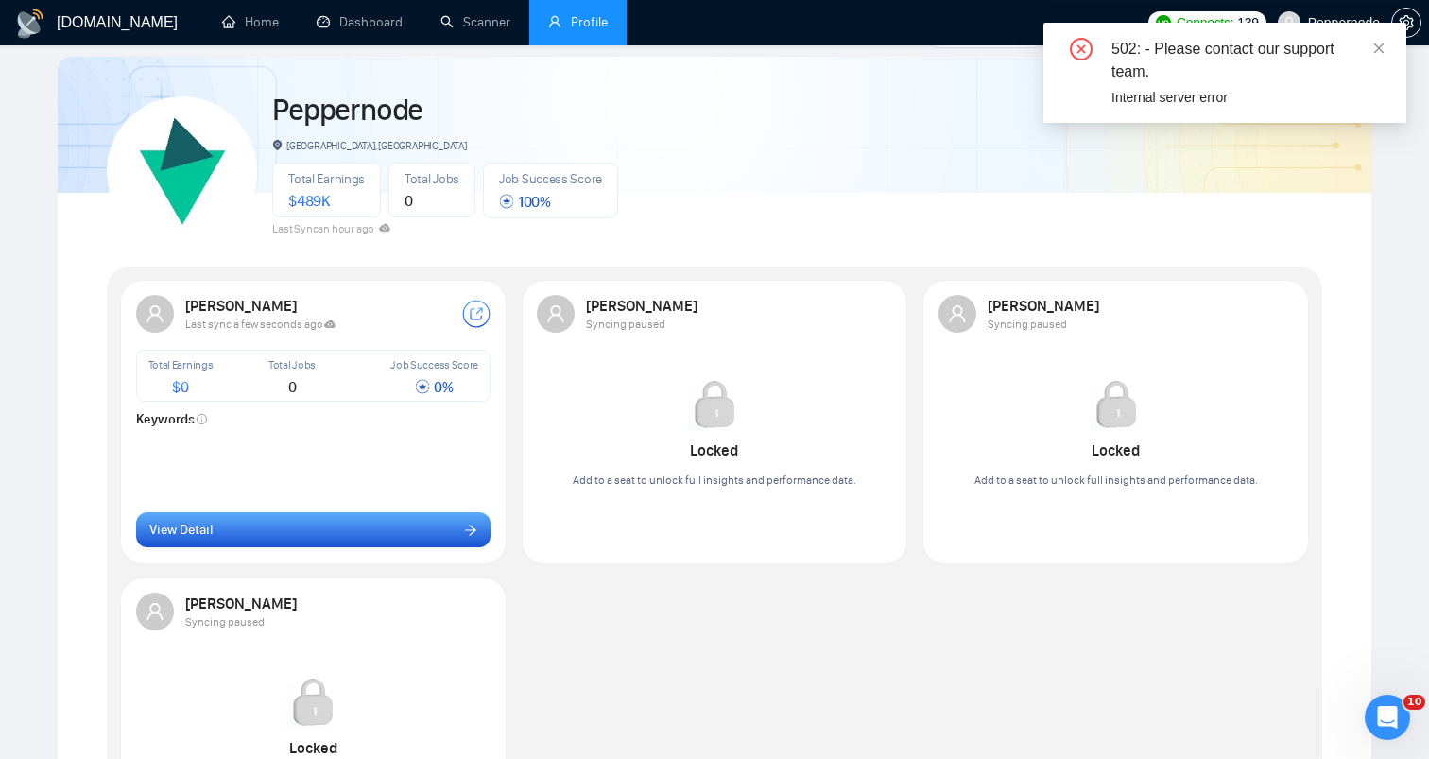
click at [358, 527] on button "View Detail" at bounding box center [313, 530] width 355 height 36
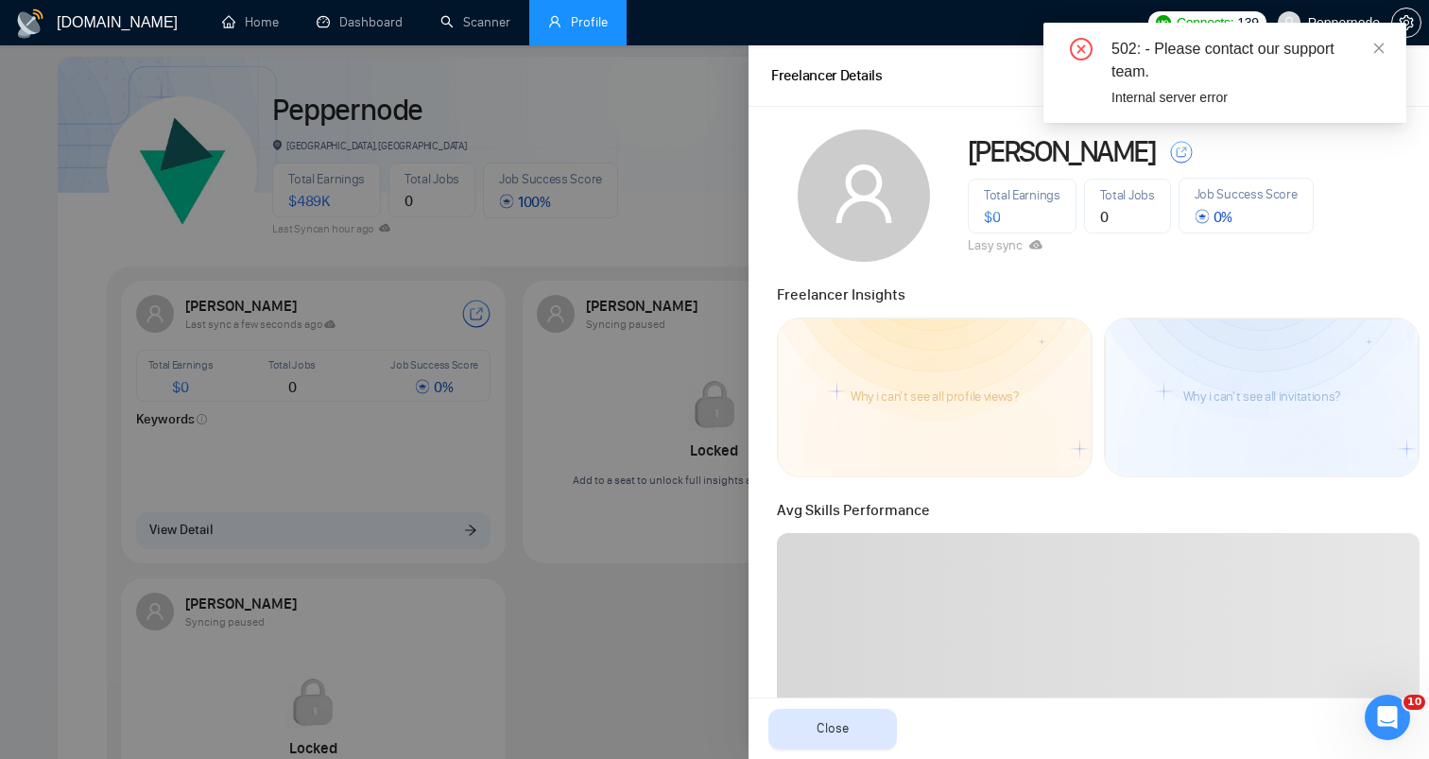
click at [588, 357] on div at bounding box center [714, 402] width 1429 height 714
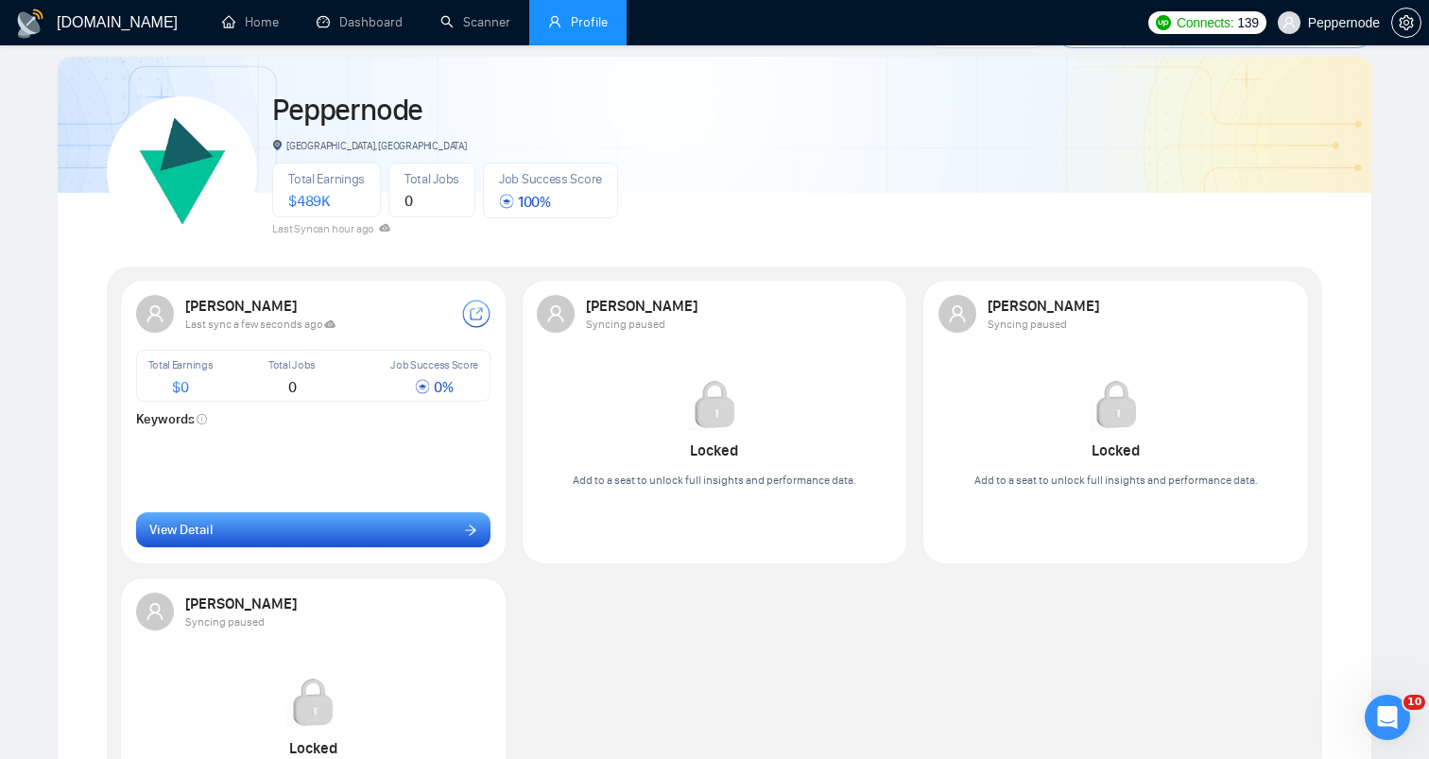
click at [356, 542] on button "View Detail" at bounding box center [313, 530] width 355 height 36
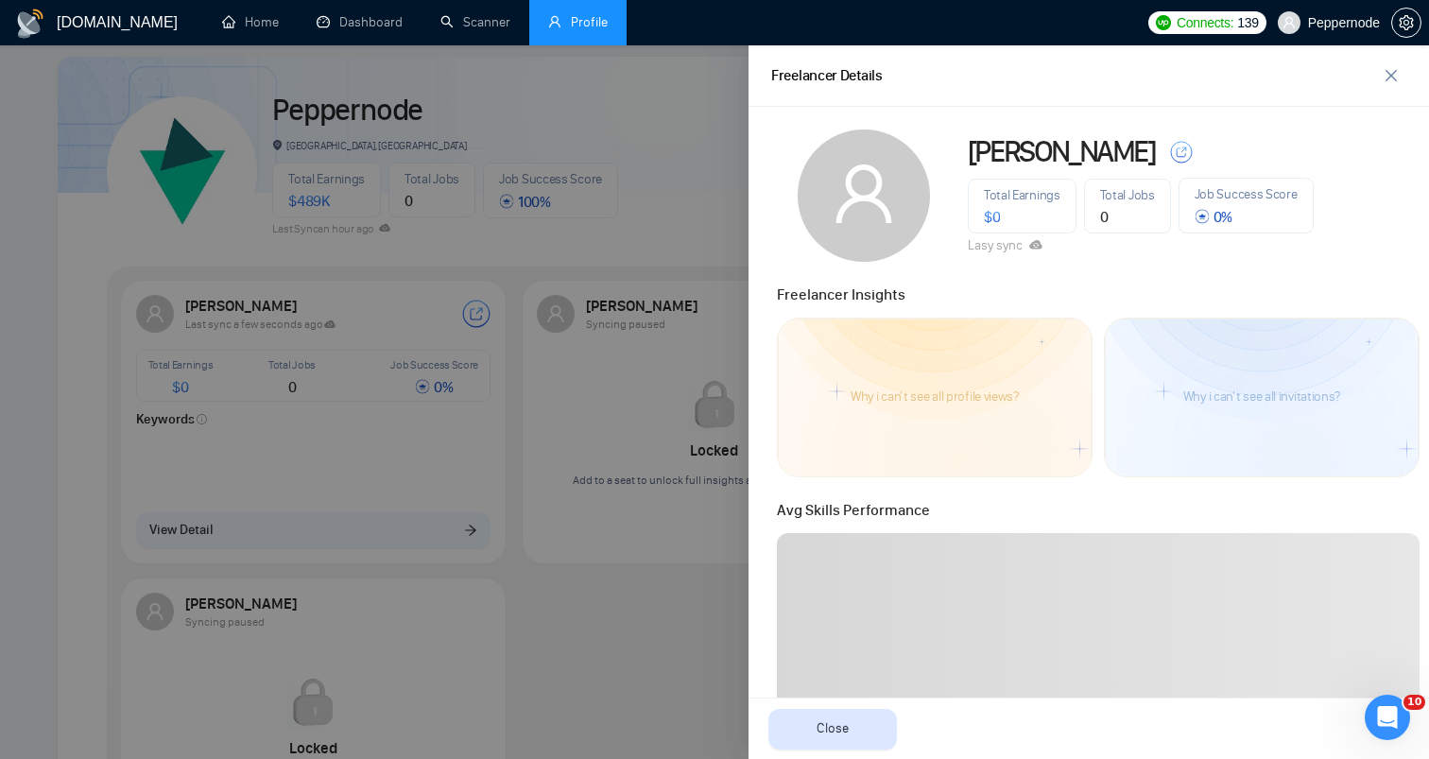
click at [355, 492] on div at bounding box center [714, 402] width 1429 height 714
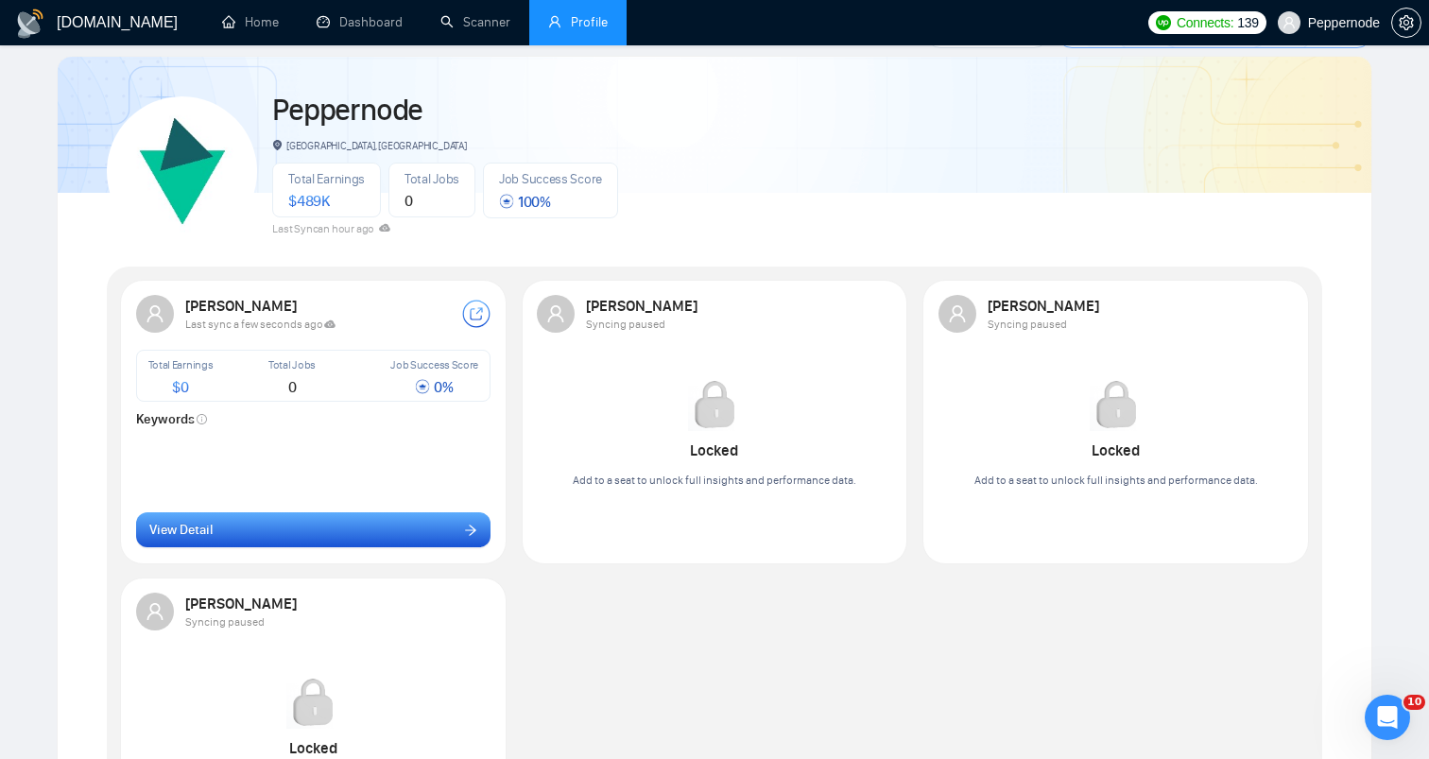
click at [345, 544] on button "View Detail" at bounding box center [313, 530] width 355 height 36
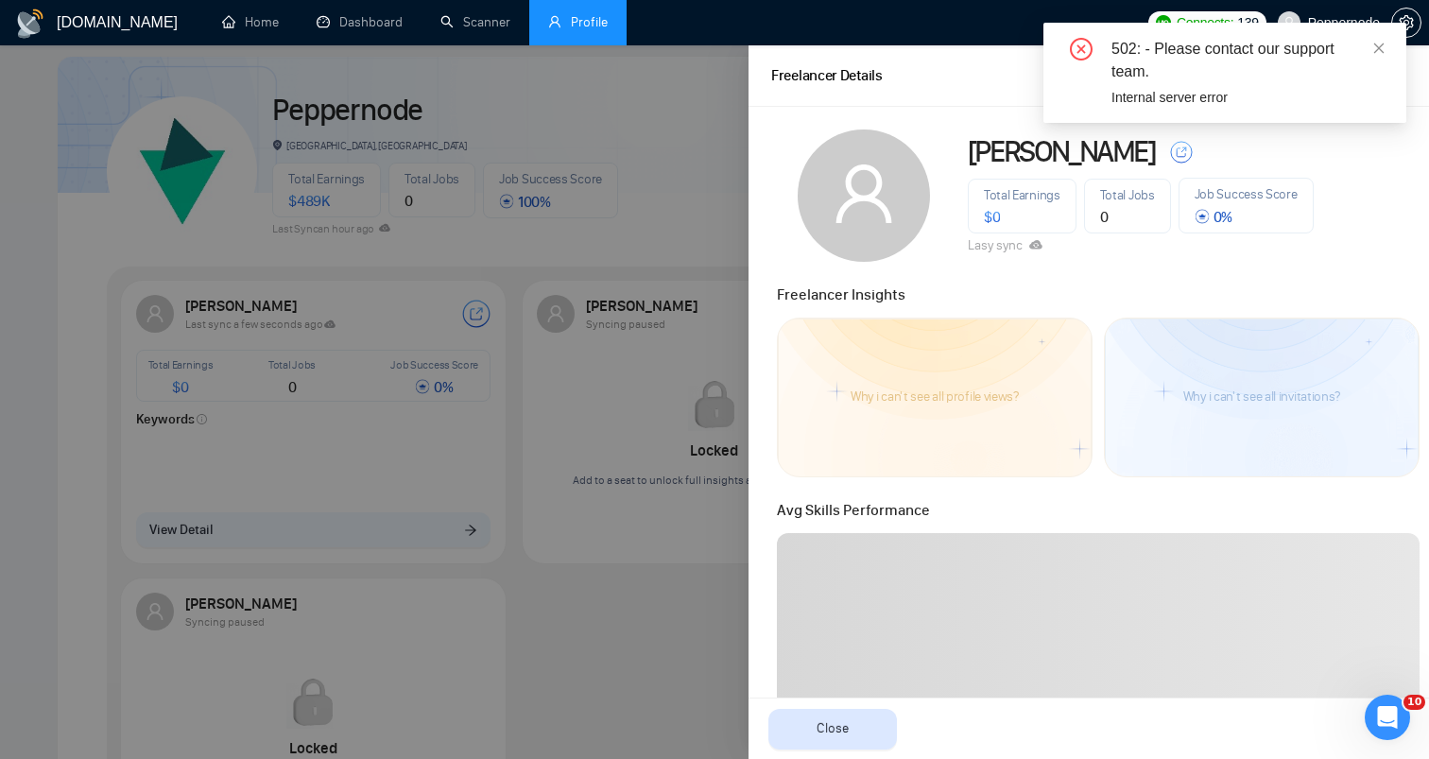
click at [345, 543] on div at bounding box center [714, 402] width 1429 height 714
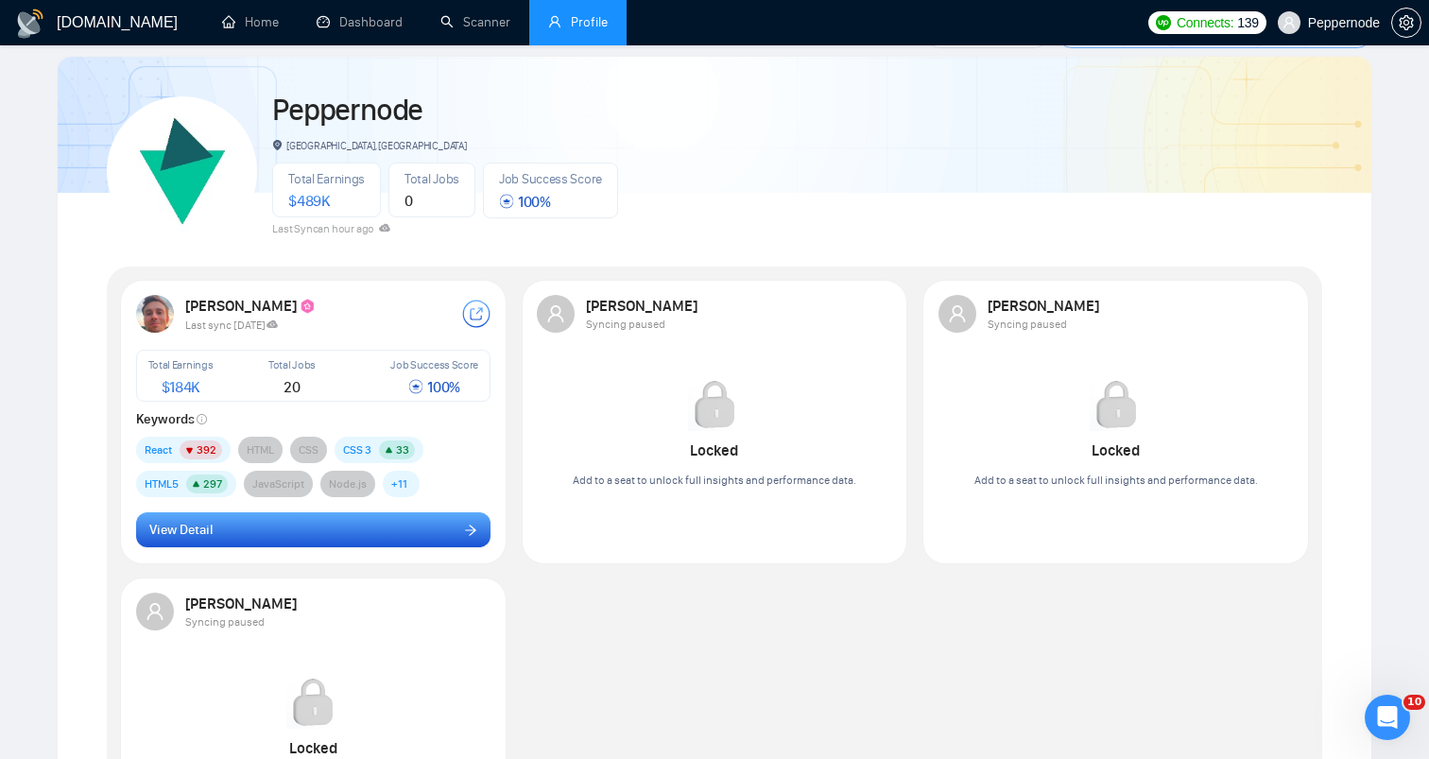
click at [463, 516] on button "View Detail" at bounding box center [313, 530] width 355 height 36
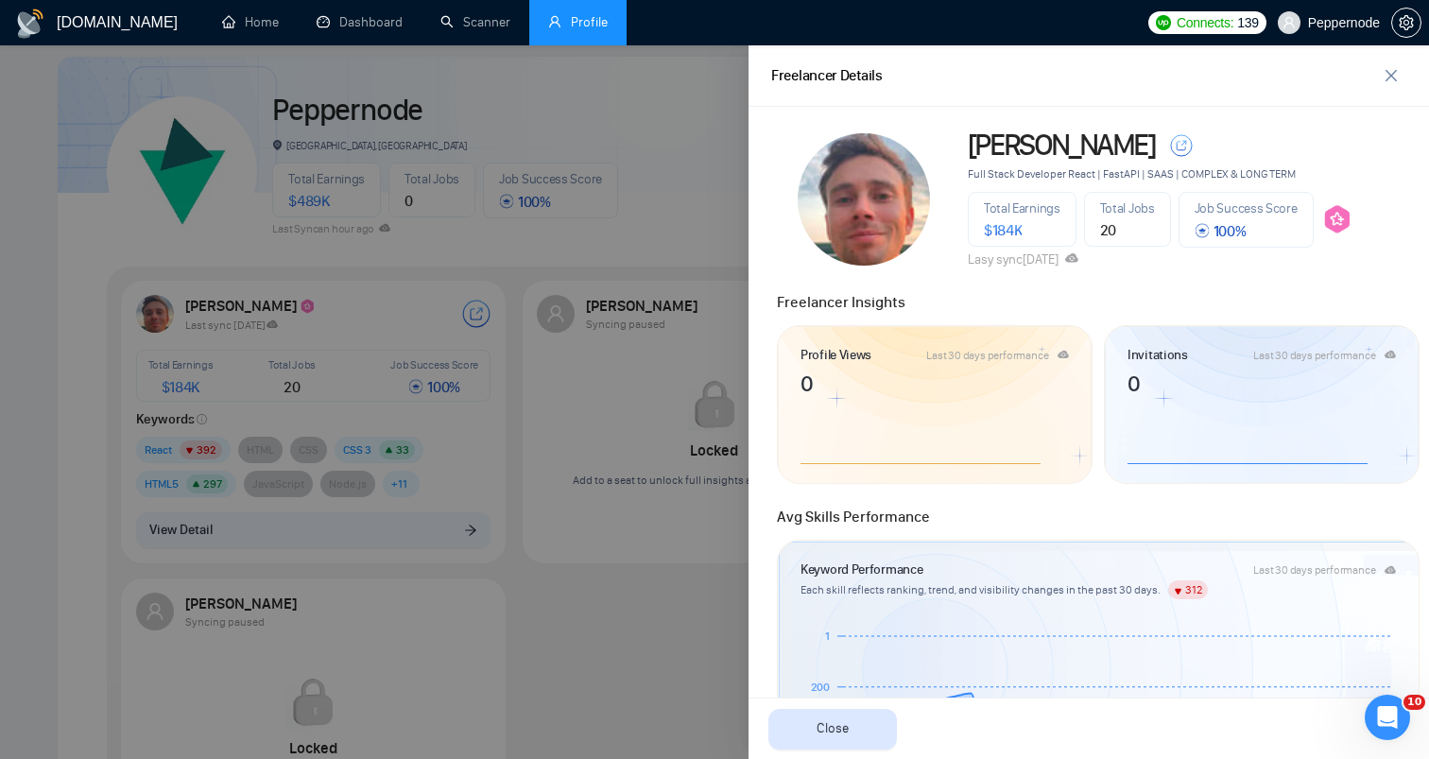
click at [570, 39] on li "Profile" at bounding box center [577, 22] width 97 height 45
click at [510, 30] on link "Scanner" at bounding box center [475, 22] width 70 height 16
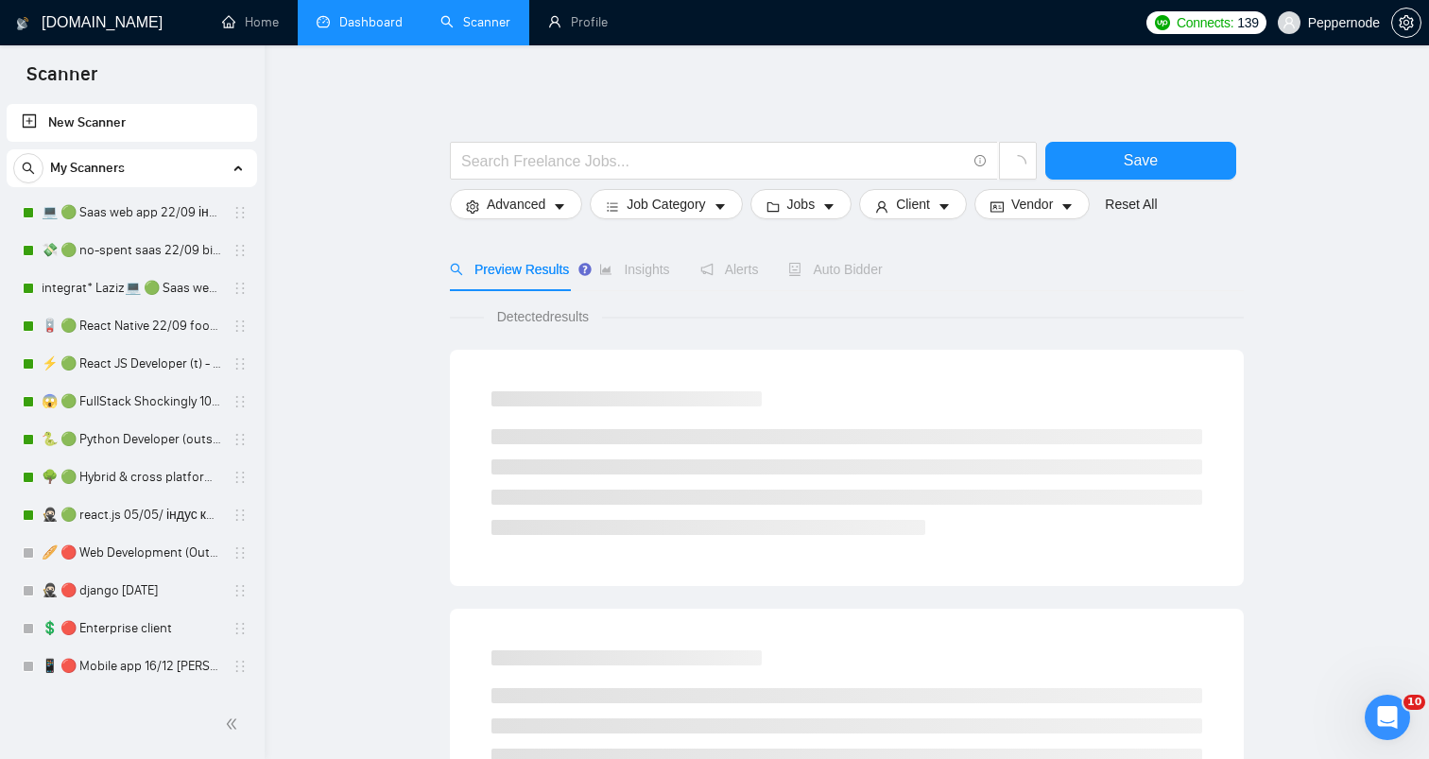
click at [401, 24] on link "Dashboard" at bounding box center [360, 22] width 86 height 16
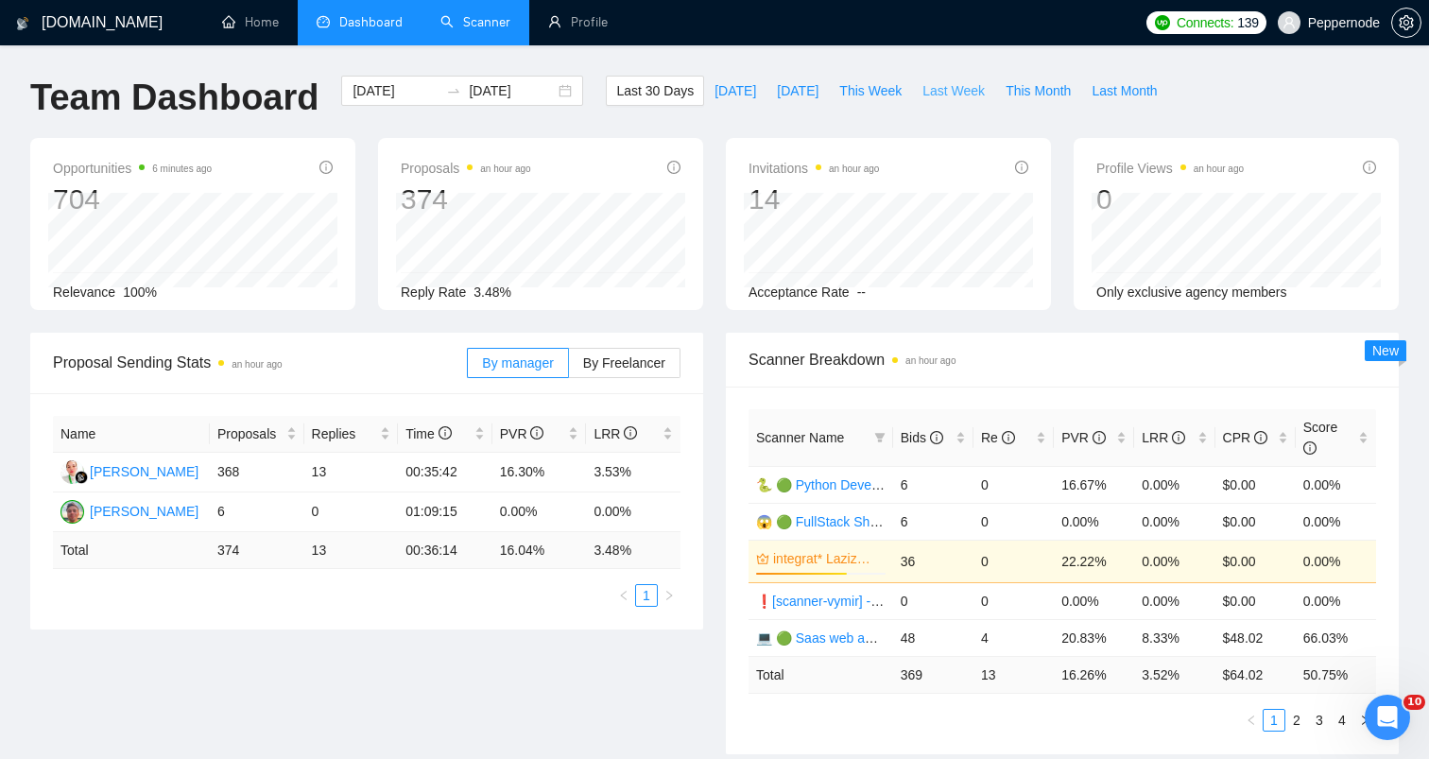
click at [930, 92] on span "Last Week" at bounding box center [954, 90] width 62 height 21
type input "2025-09-22"
type input "2025-09-28"
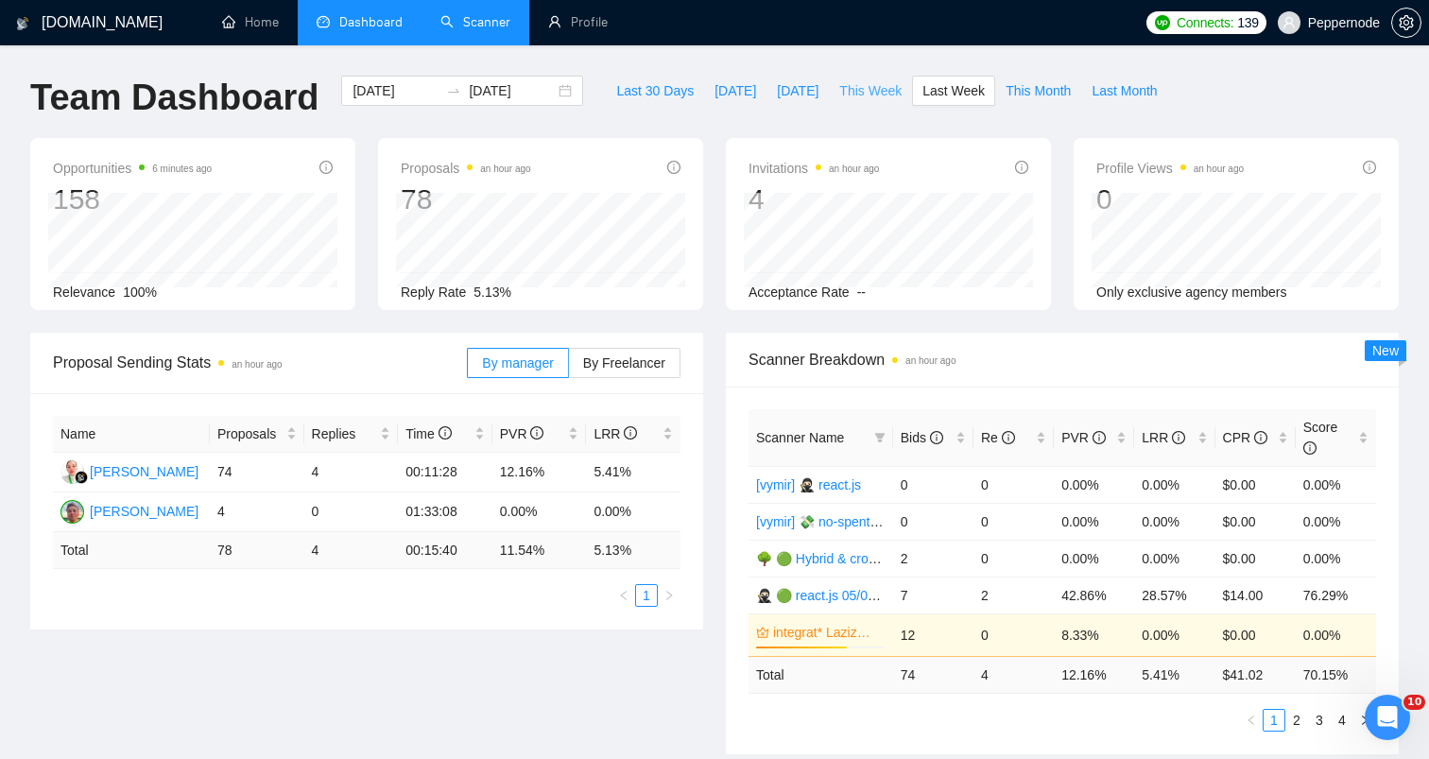
click at [864, 100] on span "This Week" at bounding box center [870, 90] width 62 height 21
type input "[DATE]"
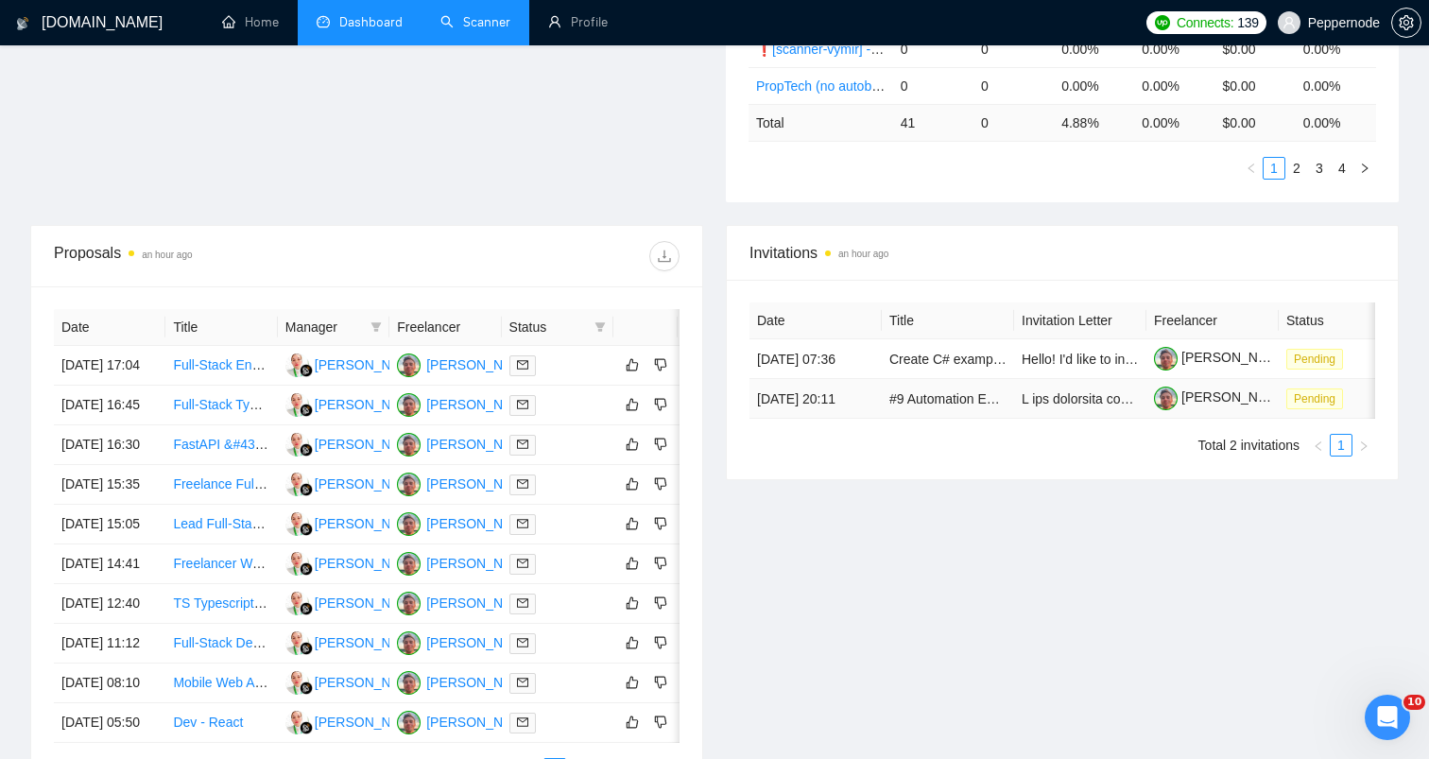
scroll to position [549, 0]
